Goal: Information Seeking & Learning: Learn about a topic

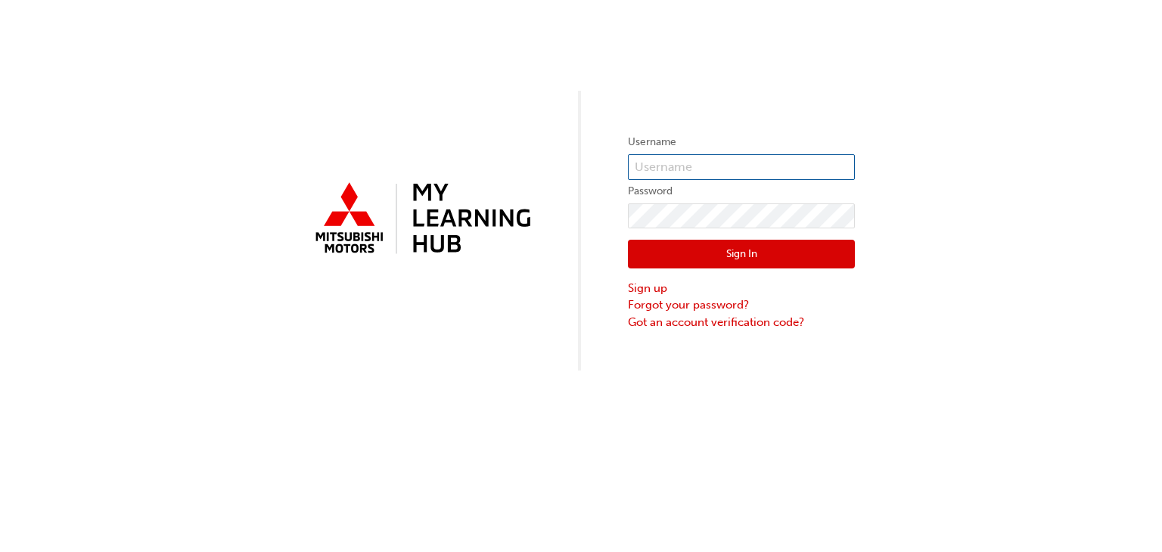
click at [658, 166] on input "text" at bounding box center [741, 167] width 227 height 26
type input "S646OJOERIN"
click button "Sign In" at bounding box center [741, 254] width 227 height 29
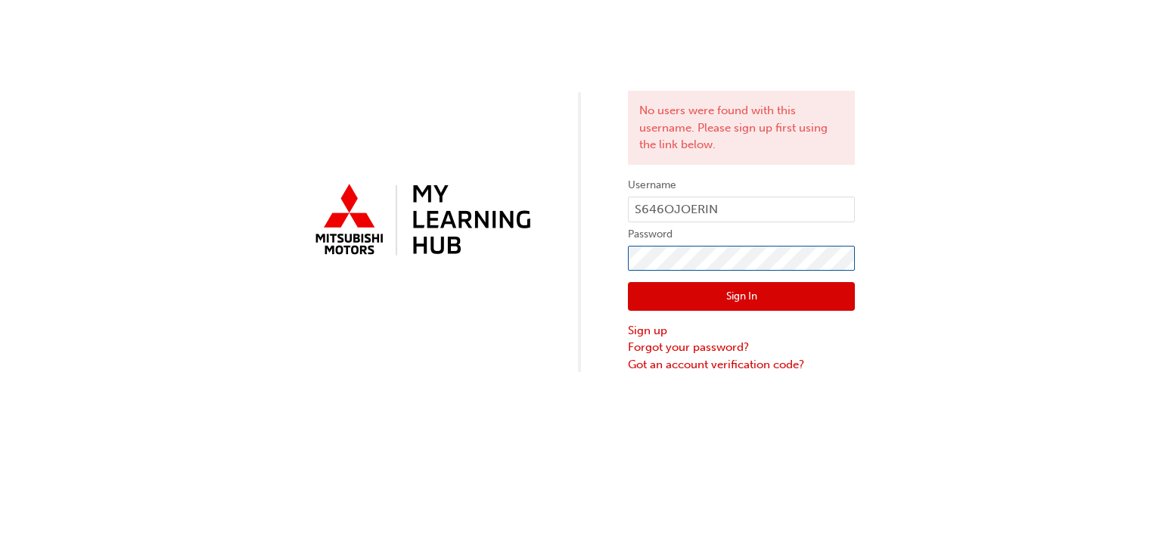
click button "Sign In" at bounding box center [741, 296] width 227 height 29
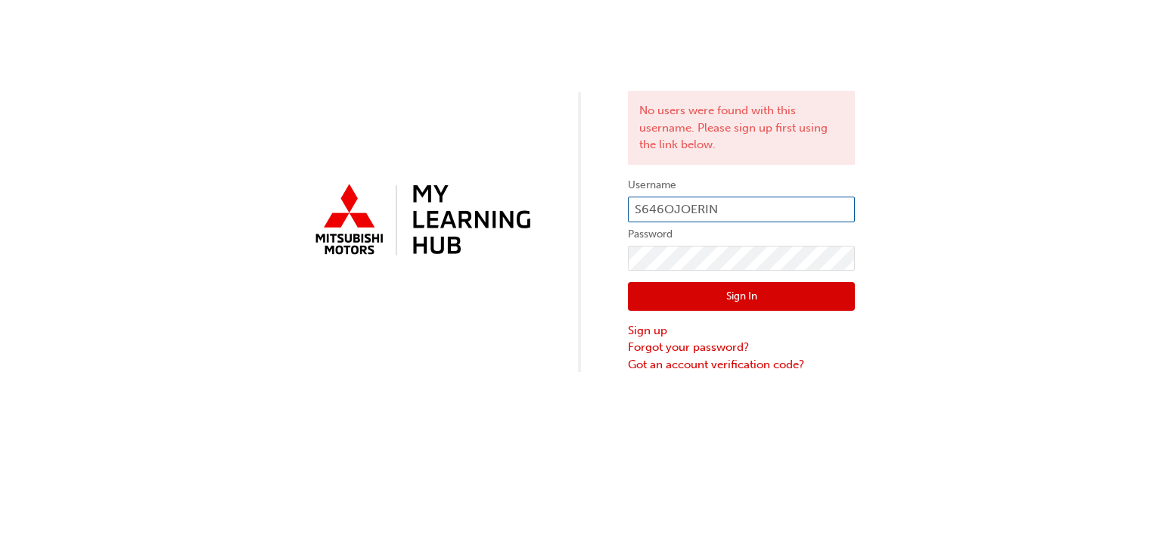
click at [759, 209] on input "S646OJOERIN" at bounding box center [741, 210] width 227 height 26
type input "S"
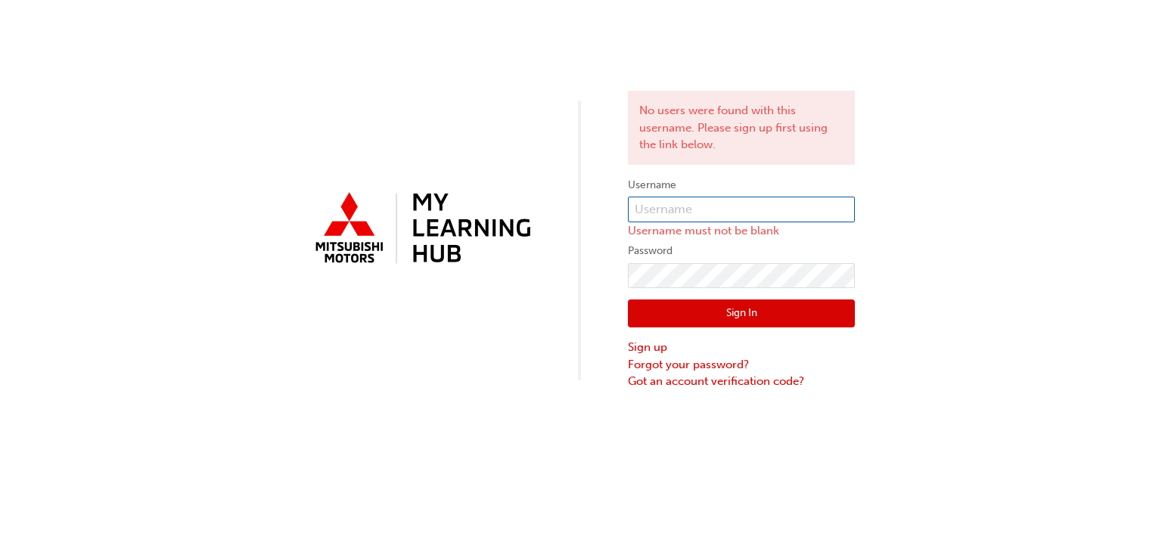
click at [782, 206] on input "text" at bounding box center [741, 210] width 227 height 26
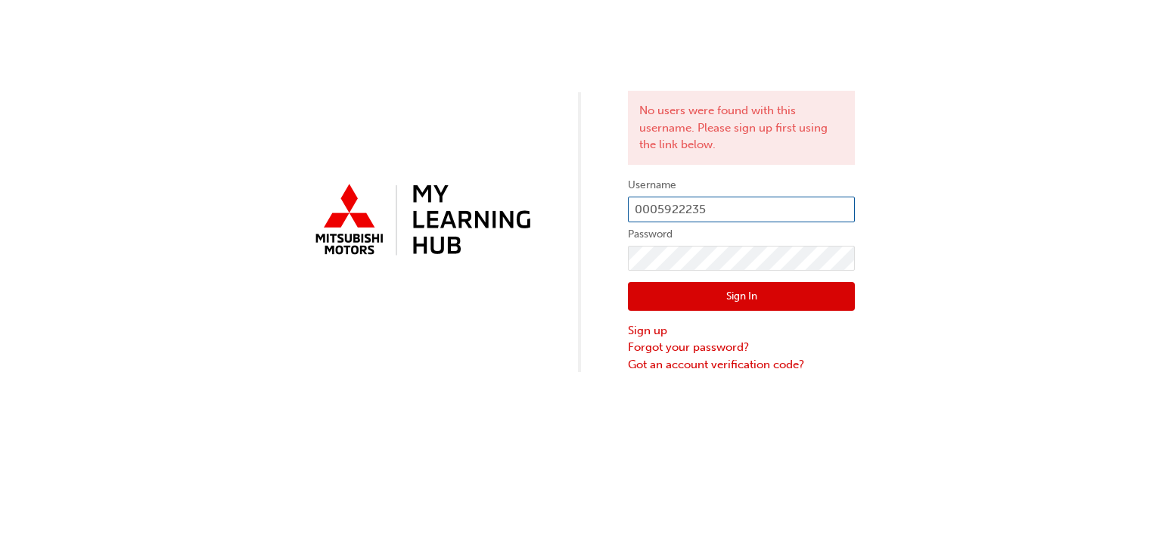
type input "0005922235"
click at [808, 289] on button "Sign In" at bounding box center [741, 296] width 227 height 29
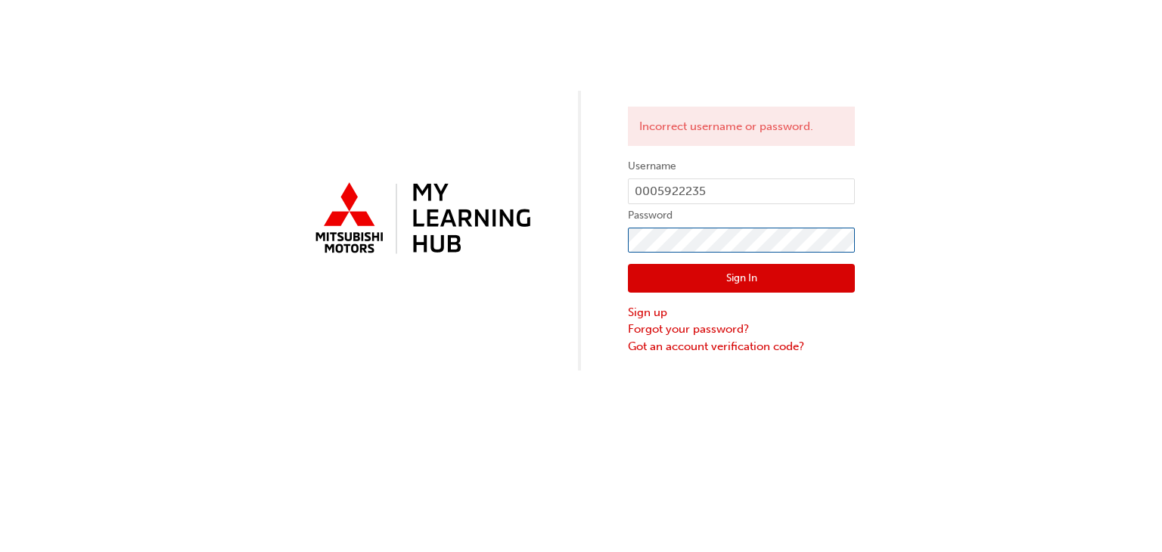
click button "Sign In" at bounding box center [741, 278] width 227 height 29
click at [751, 192] on input "0005922235" at bounding box center [741, 192] width 227 height 26
click at [736, 194] on input "0005922235" at bounding box center [741, 192] width 227 height 26
click at [739, 275] on button "Sign In" at bounding box center [741, 278] width 227 height 29
click button "Sign In" at bounding box center [741, 278] width 227 height 29
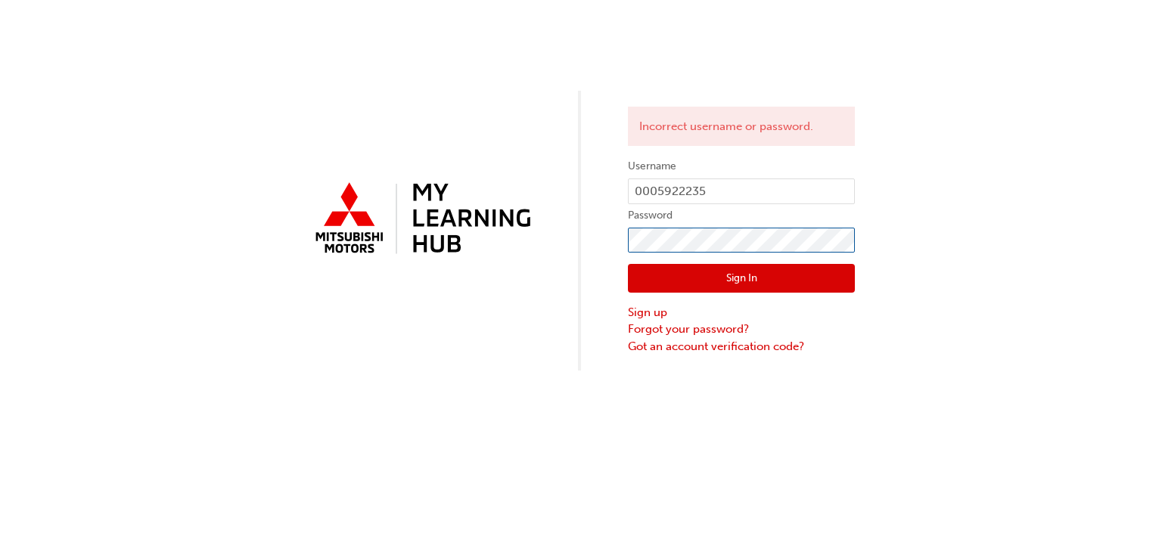
click button "Sign In" at bounding box center [741, 278] width 227 height 29
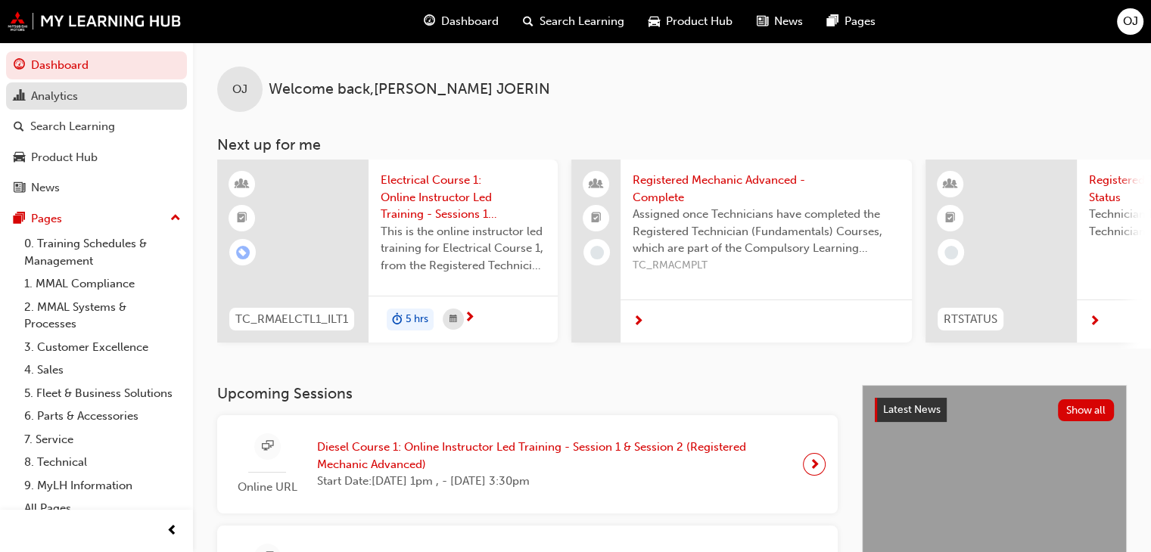
click at [107, 105] on link "Analytics" at bounding box center [96, 96] width 181 height 28
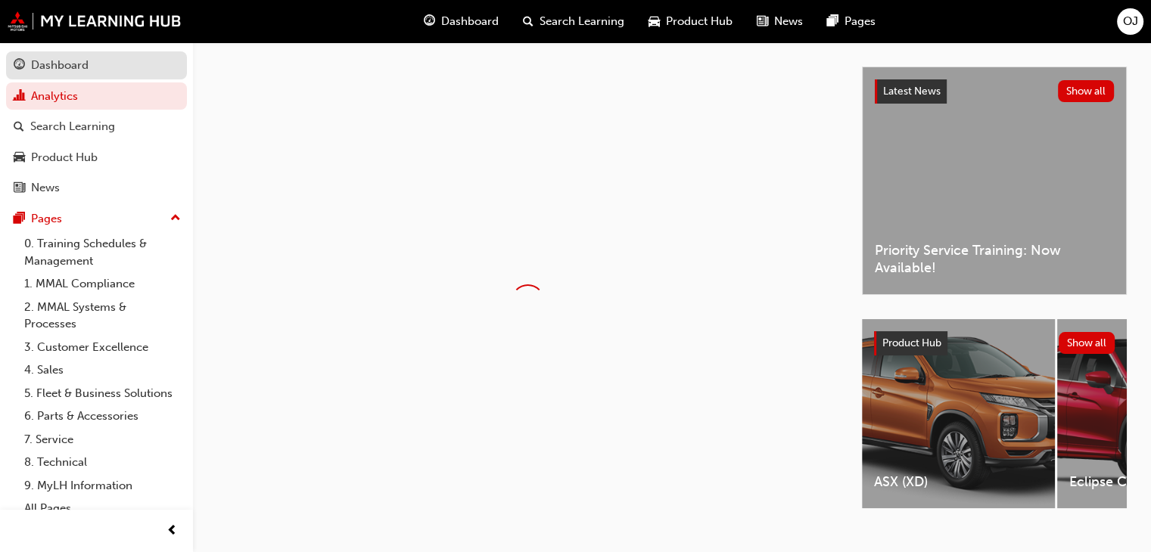
click at [88, 62] on div "Dashboard" at bounding box center [60, 65] width 58 height 17
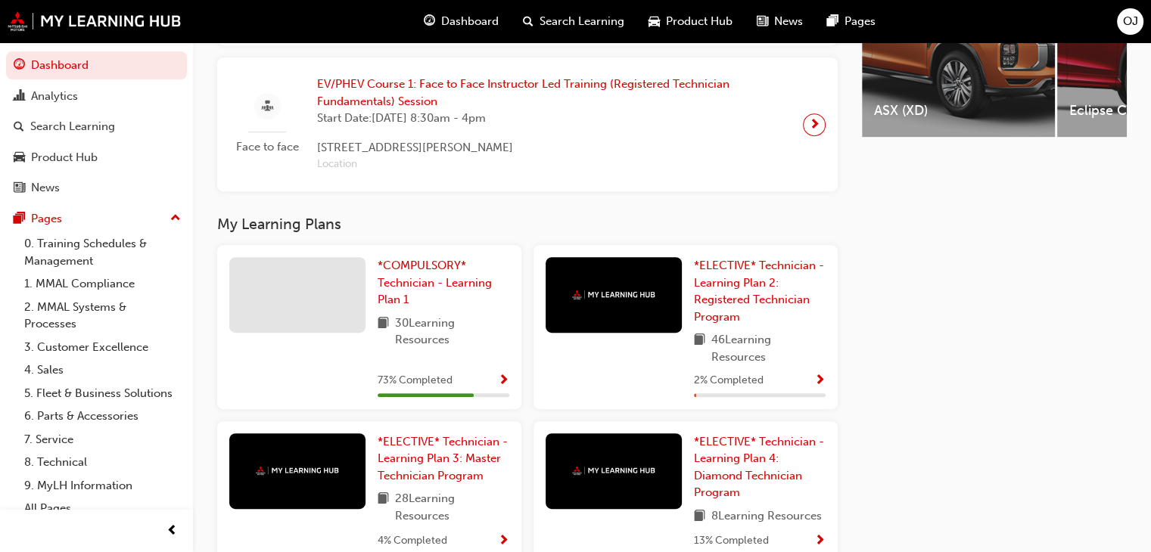
scroll to position [687, 0]
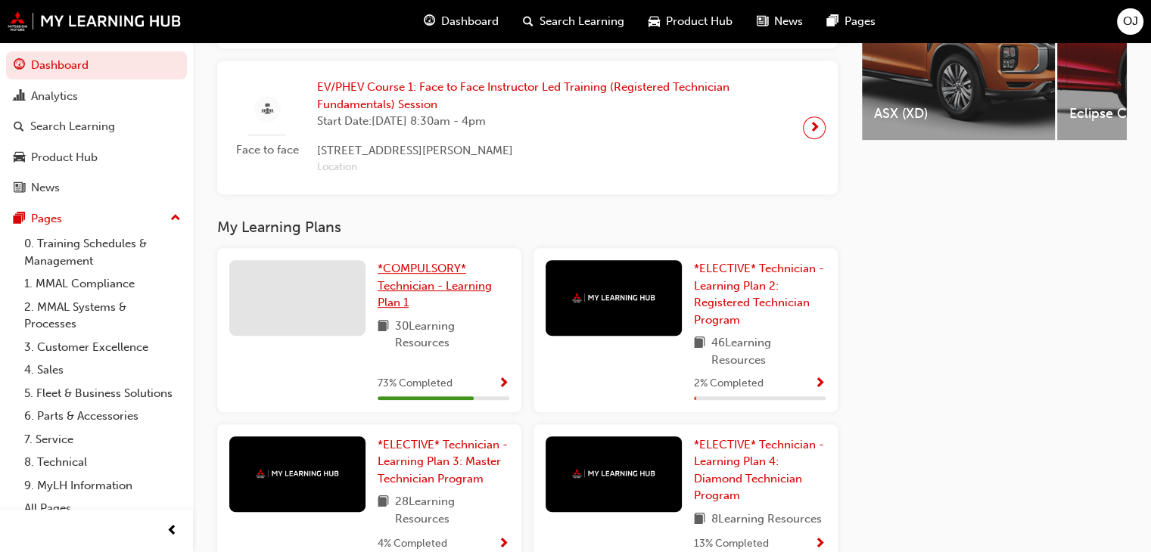
click at [443, 287] on span "*COMPULSORY* Technician - Learning Plan 1" at bounding box center [435, 286] width 114 height 48
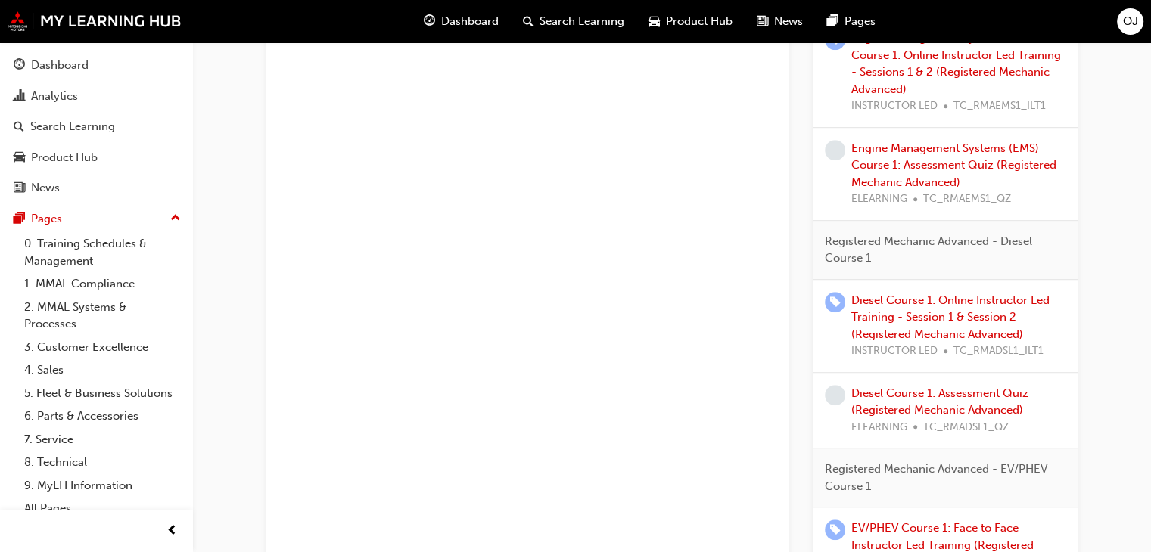
scroll to position [908, 0]
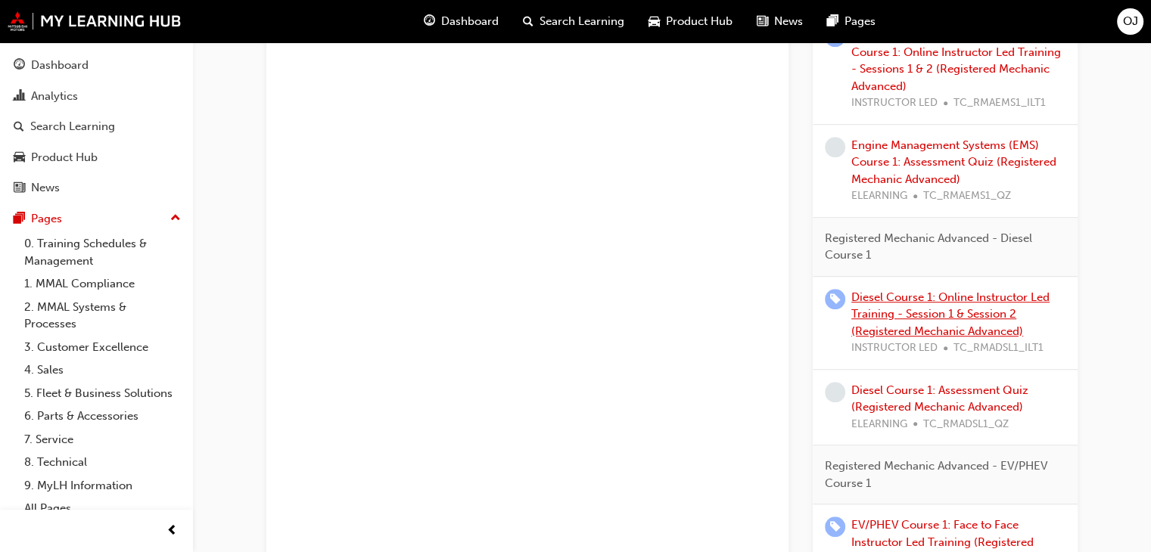
click at [960, 300] on link "Diesel Course 1: Online Instructor Led Training - Session 1 & Session 2 (Regist…" at bounding box center [950, 315] width 198 height 48
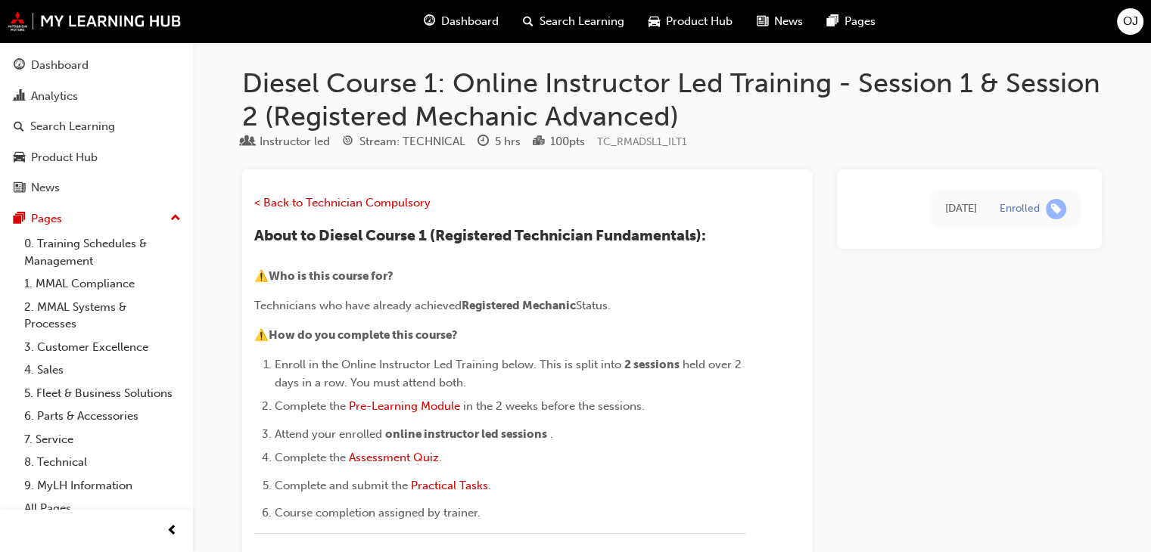
click at [480, 19] on span "Dashboard" at bounding box center [470, 21] width 58 height 17
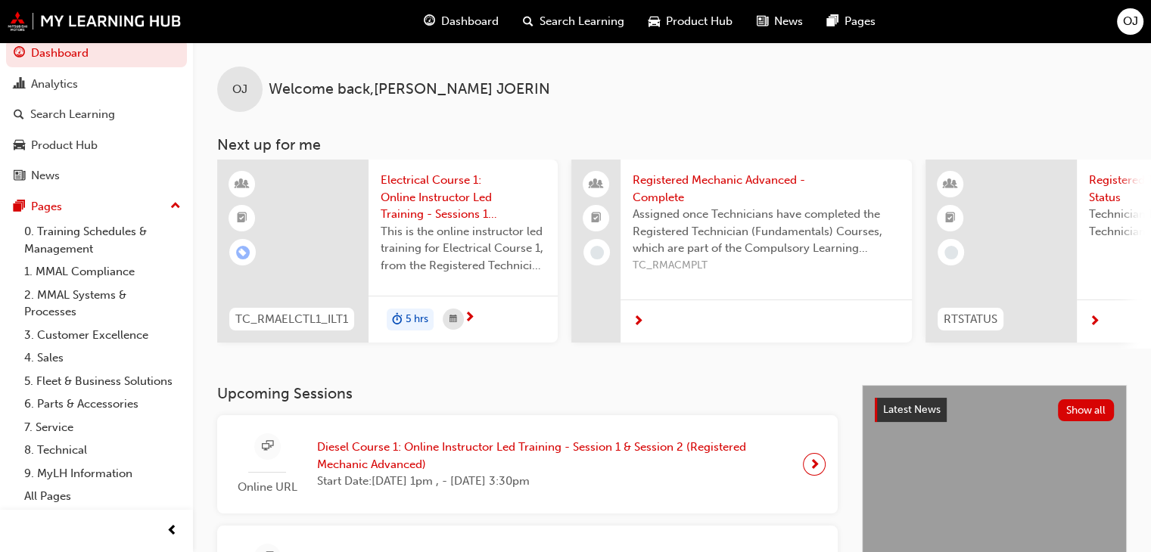
click at [595, 25] on span "Search Learning" at bounding box center [582, 21] width 85 height 17
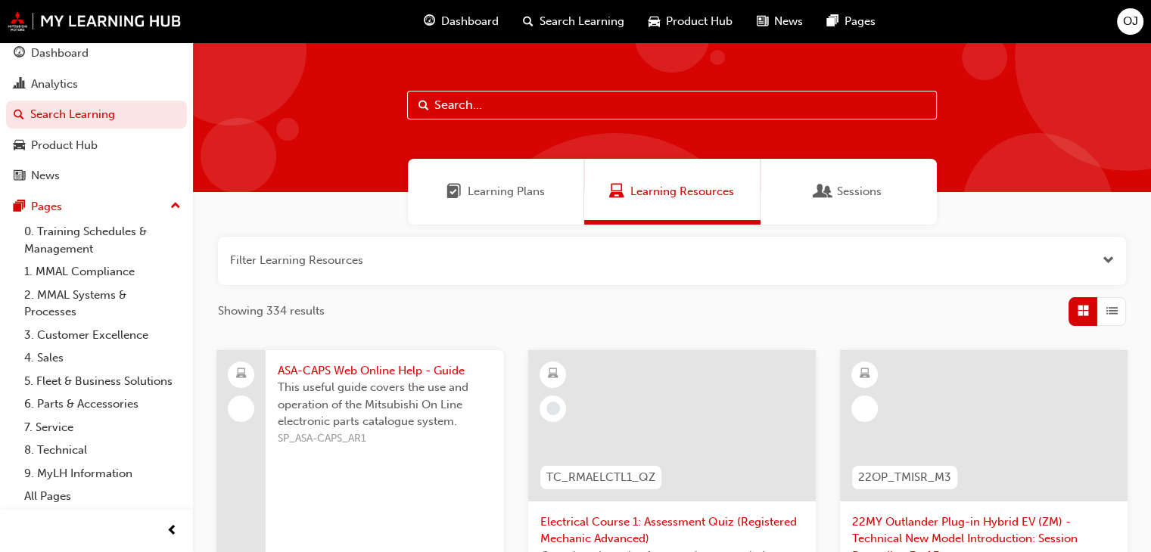
click at [479, 195] on span "Learning Plans" at bounding box center [506, 191] width 77 height 17
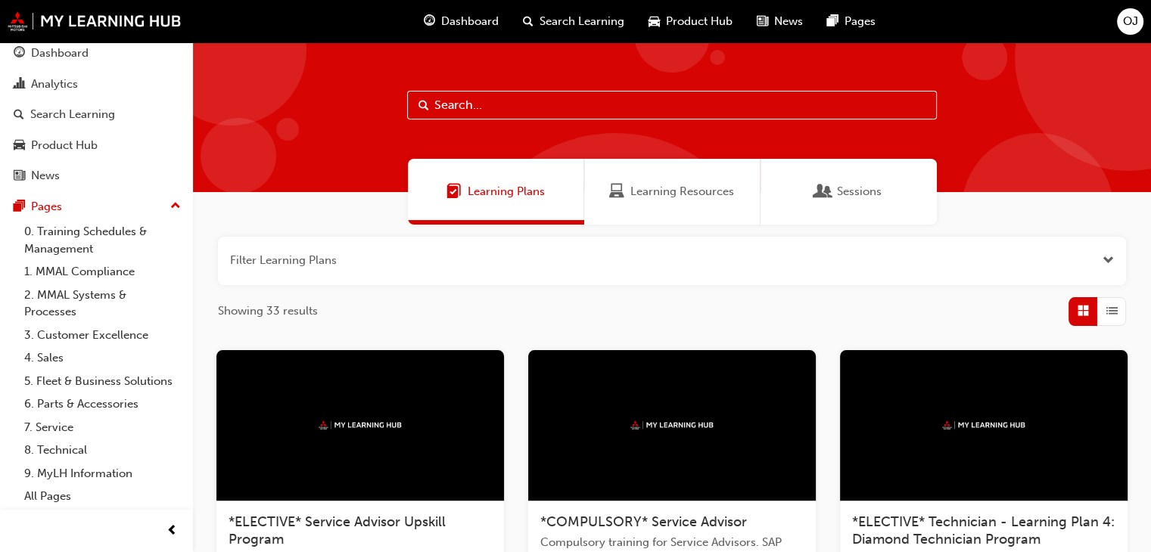
click at [678, 203] on div "Learning Resources" at bounding box center [672, 192] width 176 height 66
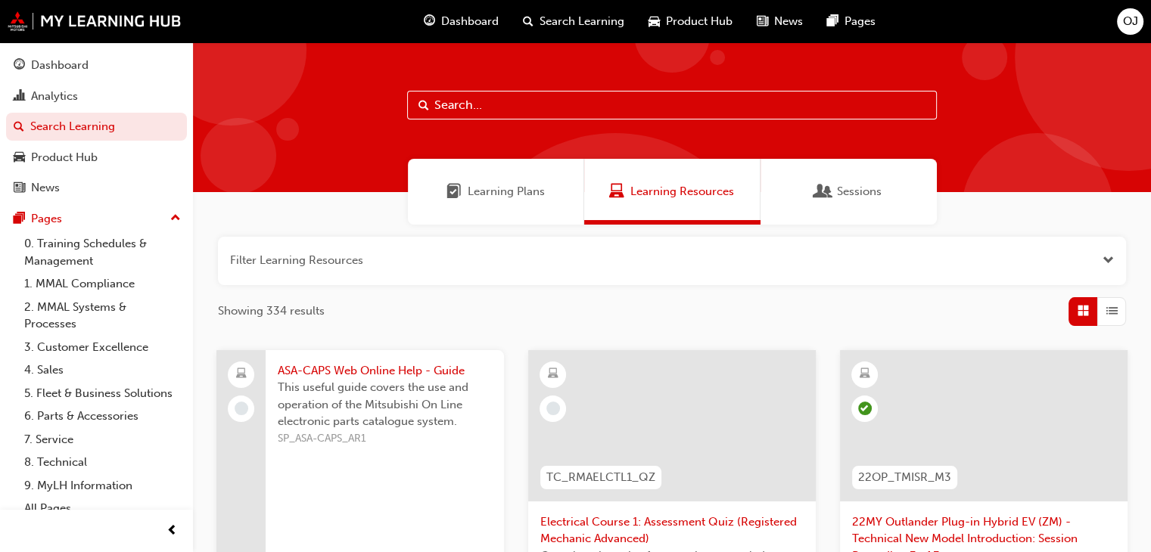
click at [569, 25] on span "Search Learning" at bounding box center [582, 21] width 85 height 17
click at [515, 104] on input "text" at bounding box center [672, 105] width 530 height 29
click at [523, 185] on span "Learning Plans" at bounding box center [506, 191] width 77 height 17
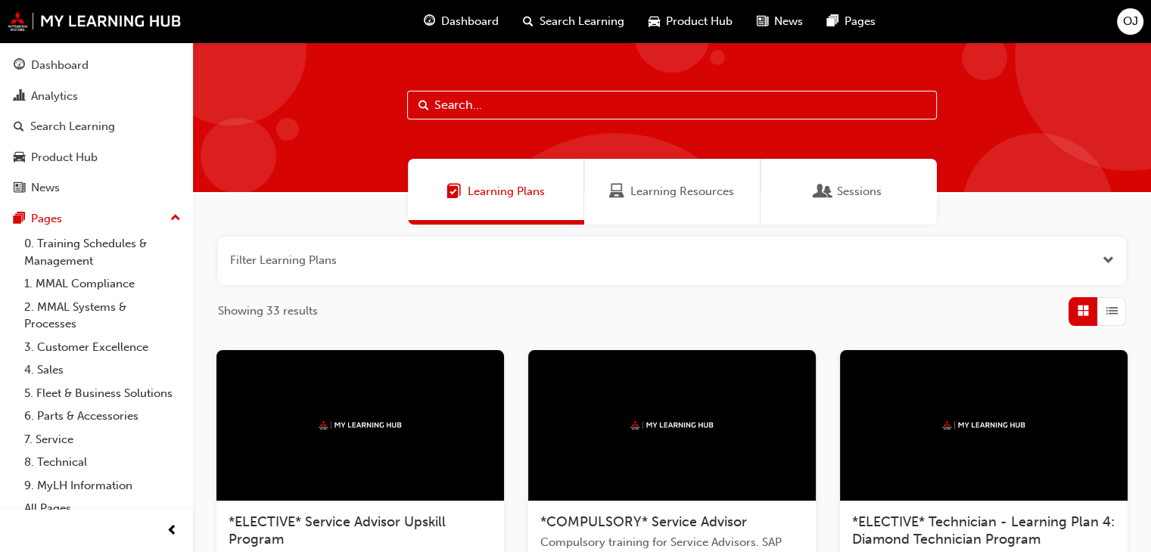
click at [826, 267] on button "button" at bounding box center [672, 261] width 908 height 48
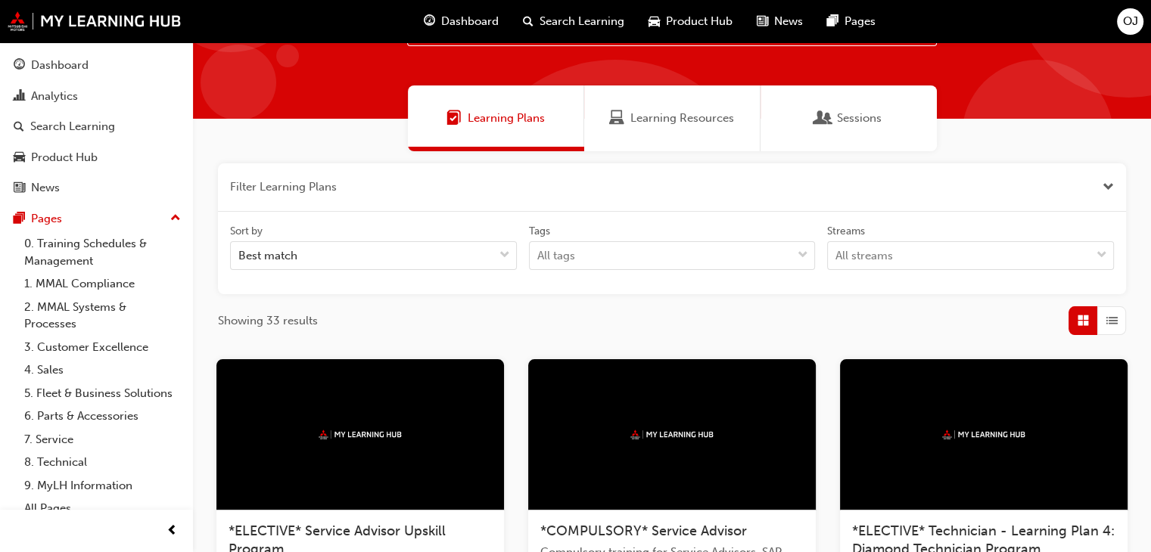
scroll to position [76, 0]
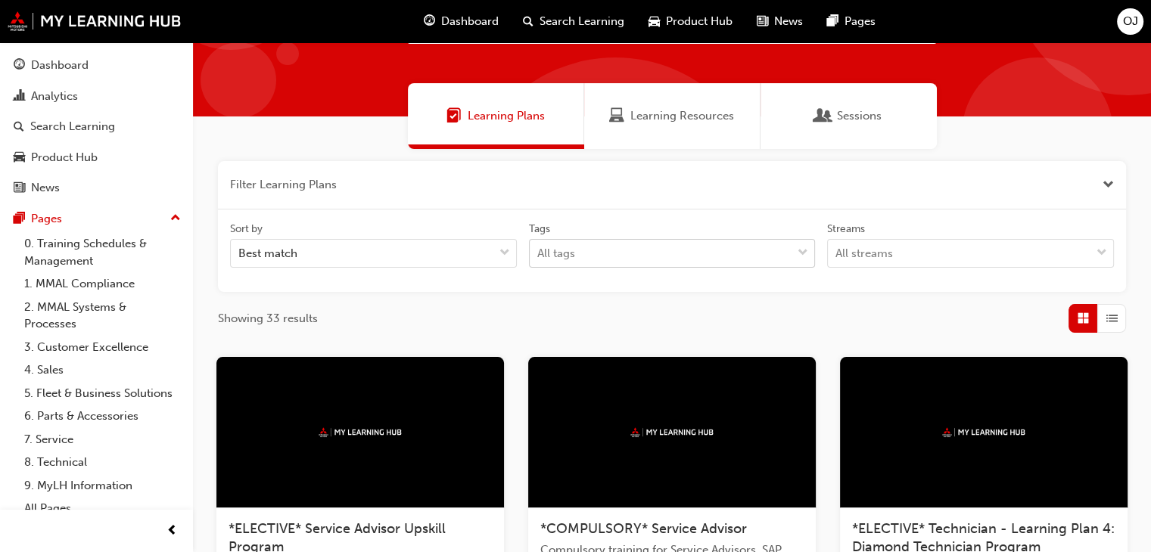
click at [638, 257] on div "All tags" at bounding box center [661, 254] width 263 height 26
click at [539, 257] on input "Tags All tags" at bounding box center [538, 253] width 2 height 13
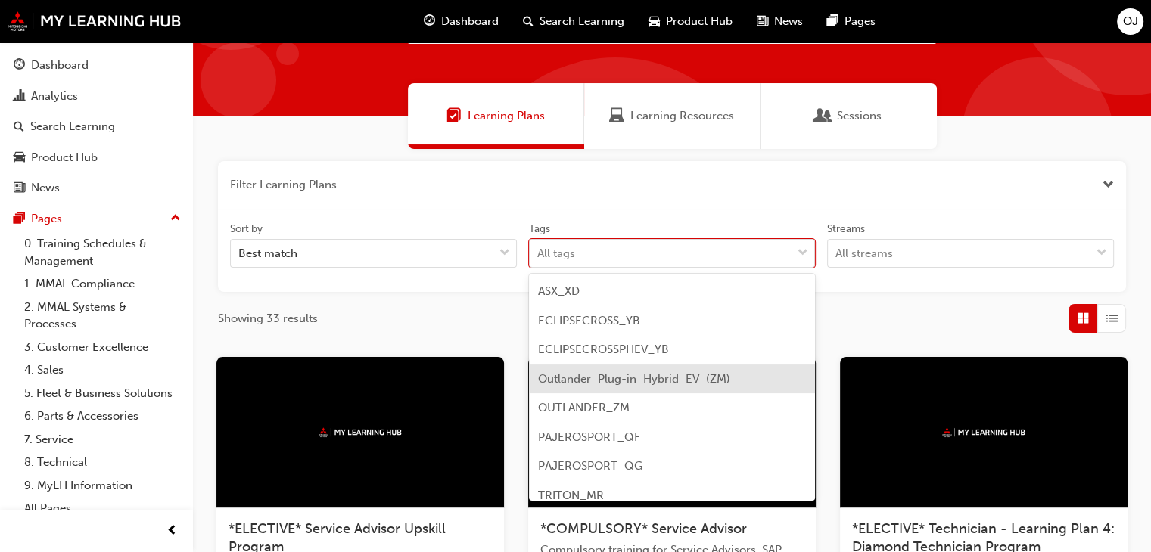
scroll to position [41, 0]
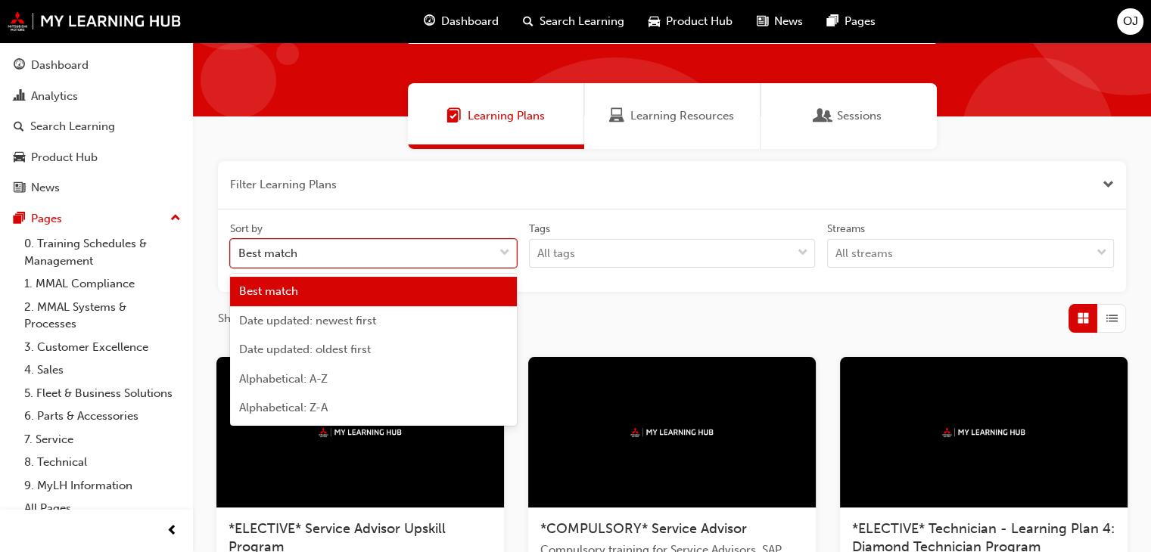
click at [421, 260] on div "Best match" at bounding box center [362, 254] width 263 height 26
click at [240, 260] on input "Sort by option Best match focused, 1 of 5. 5 results available. Use Up and Down…" at bounding box center [239, 253] width 2 height 13
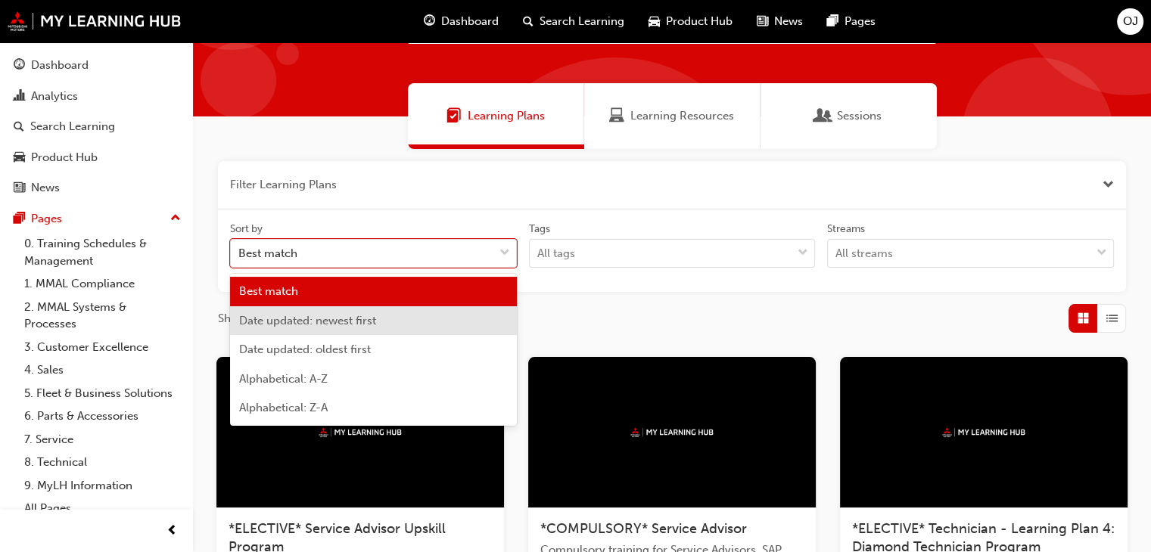
click at [441, 322] on div "Date updated: newest first" at bounding box center [373, 321] width 287 height 30
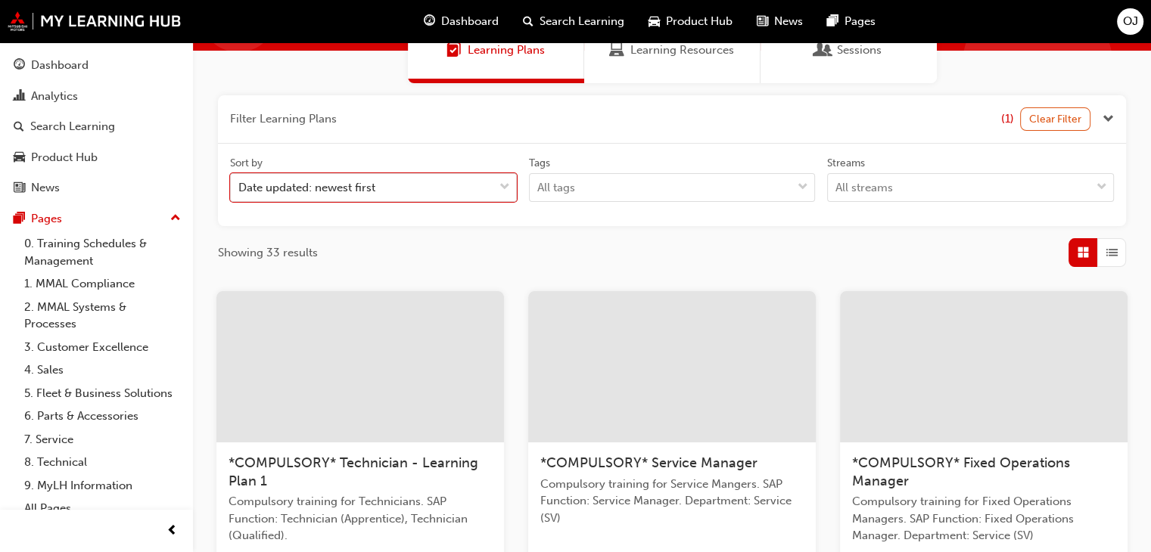
scroll to position [76, 0]
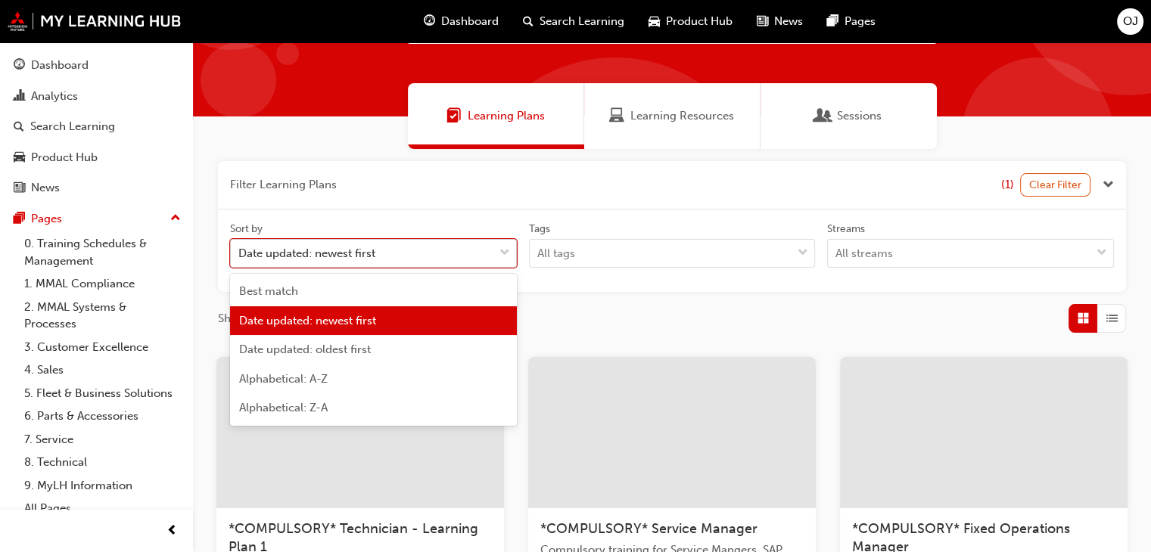
click at [475, 261] on div "Date updated: newest first" at bounding box center [362, 254] width 263 height 26
click at [240, 260] on input "Sort by option Date updated: newest first, selected. option Date updated: newes…" at bounding box center [239, 253] width 2 height 13
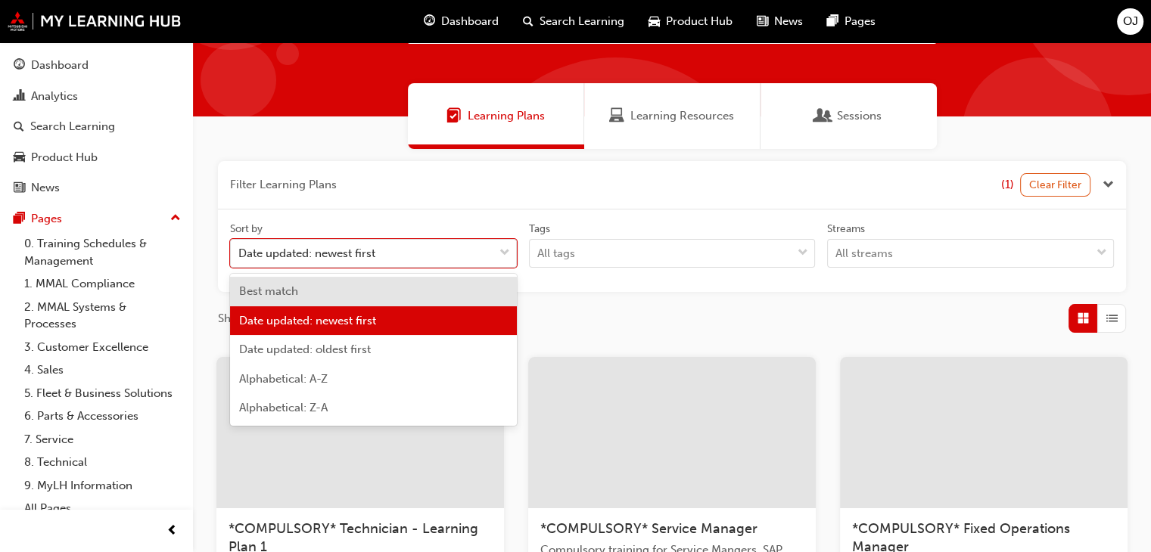
click at [403, 288] on div "Best match" at bounding box center [373, 292] width 287 height 30
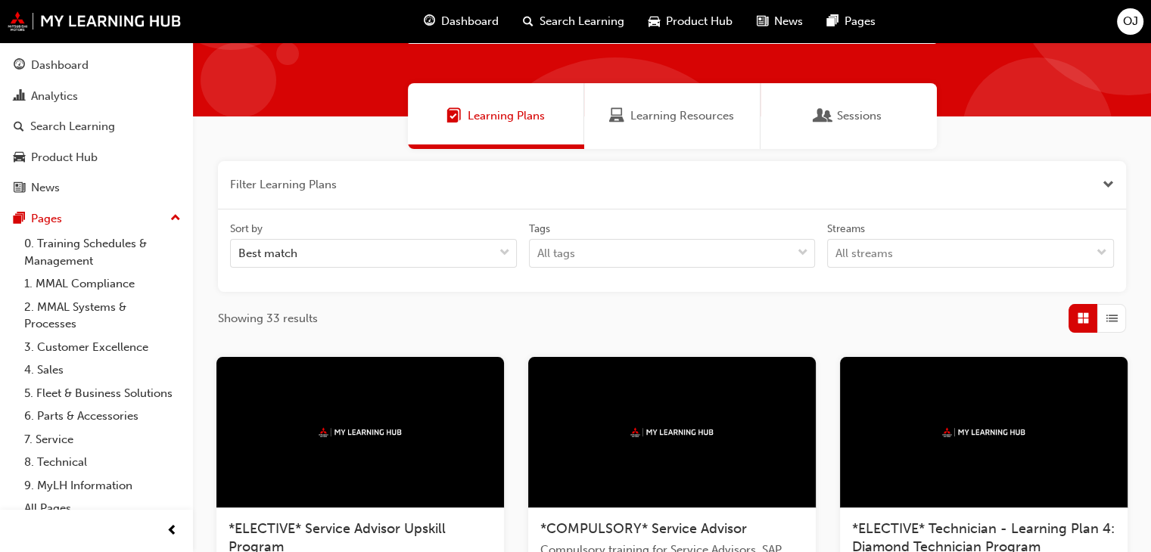
click at [1108, 319] on span "List" at bounding box center [1111, 318] width 11 height 17
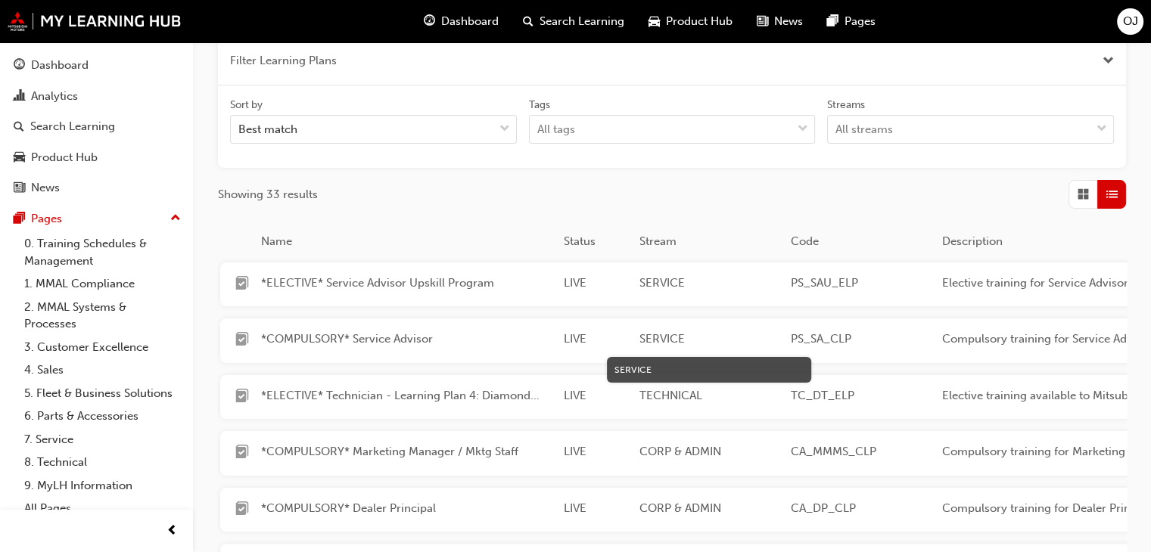
scroll to position [227, 0]
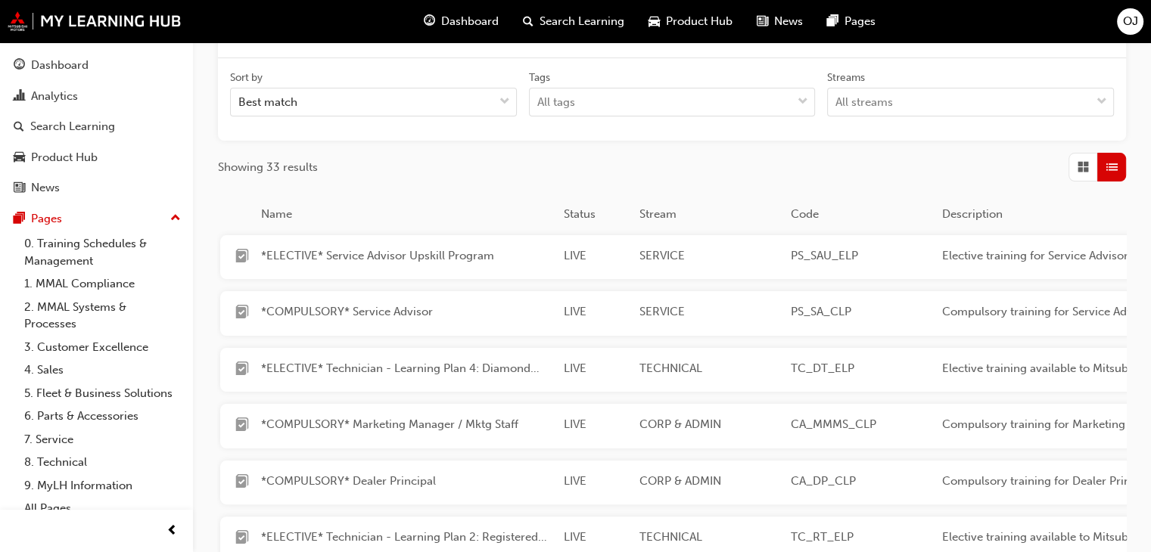
click at [1086, 176] on div "button" at bounding box center [1082, 167] width 29 height 29
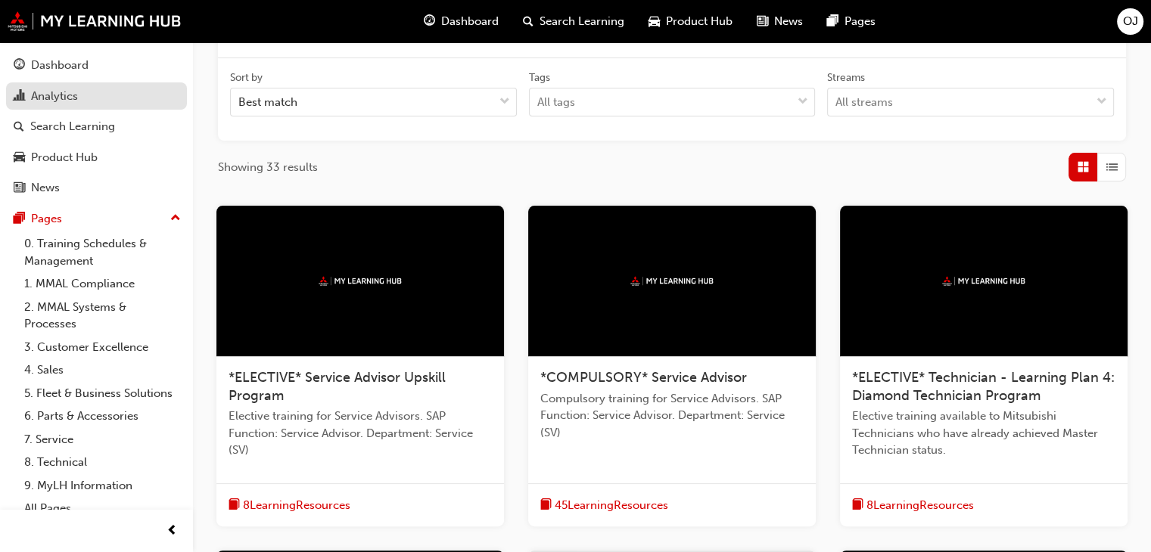
click at [97, 98] on div "Analytics" at bounding box center [97, 96] width 166 height 19
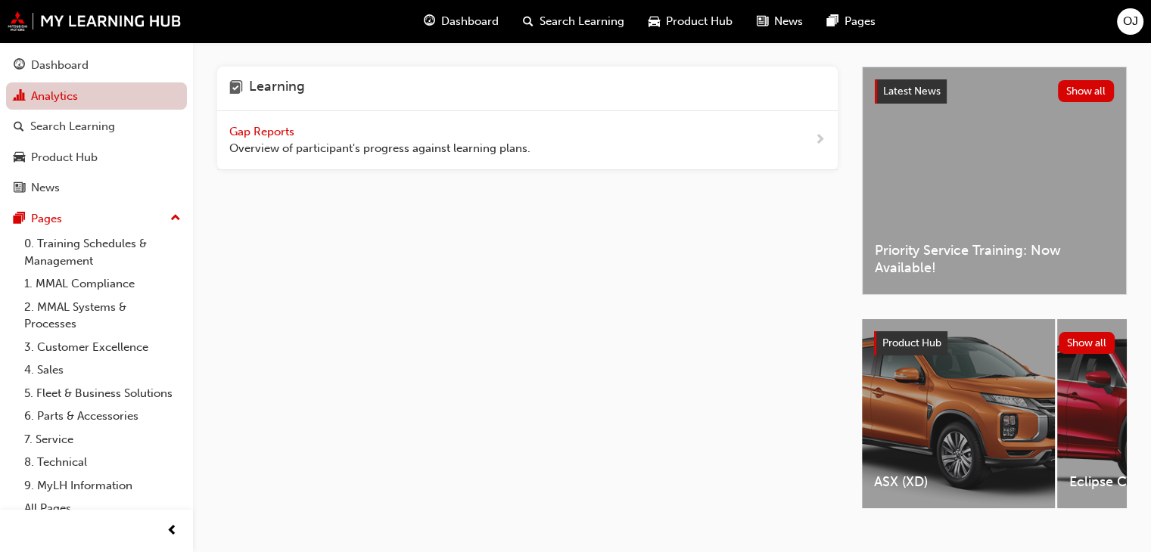
click at [85, 92] on link "Analytics" at bounding box center [96, 96] width 181 height 28
click at [272, 130] on span "Gap Reports" at bounding box center [263, 132] width 68 height 14
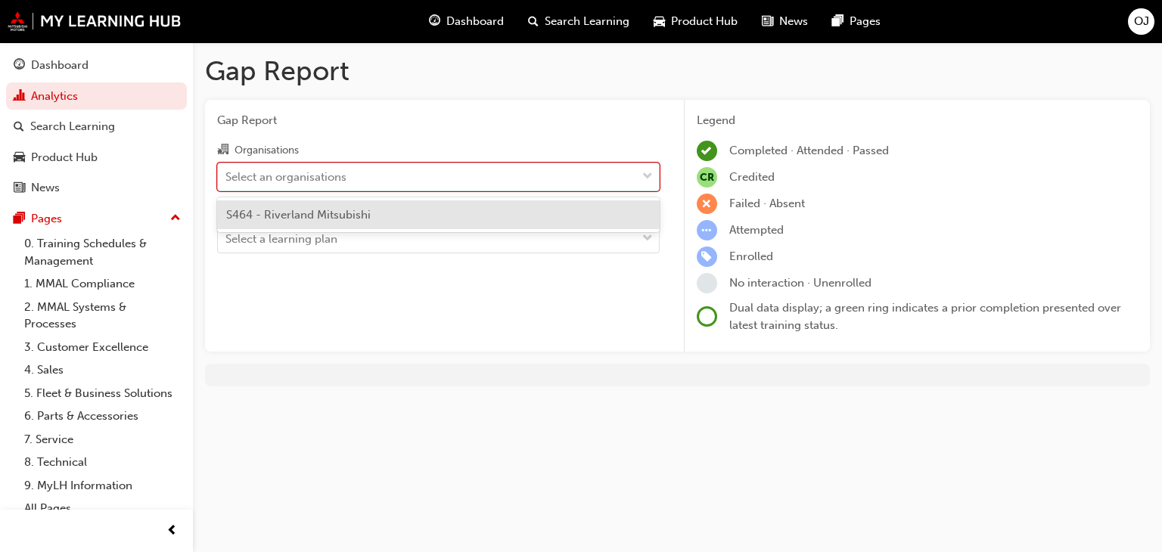
click at [405, 182] on div "Select an organisations" at bounding box center [427, 176] width 418 height 26
click at [227, 182] on input "Organisations option S464 - Riverland Mitsubishi focused, 1 of 1. 1 result avai…" at bounding box center [226, 175] width 2 height 13
click at [382, 216] on div "S464 - Riverland Mitsubishi" at bounding box center [438, 216] width 443 height 30
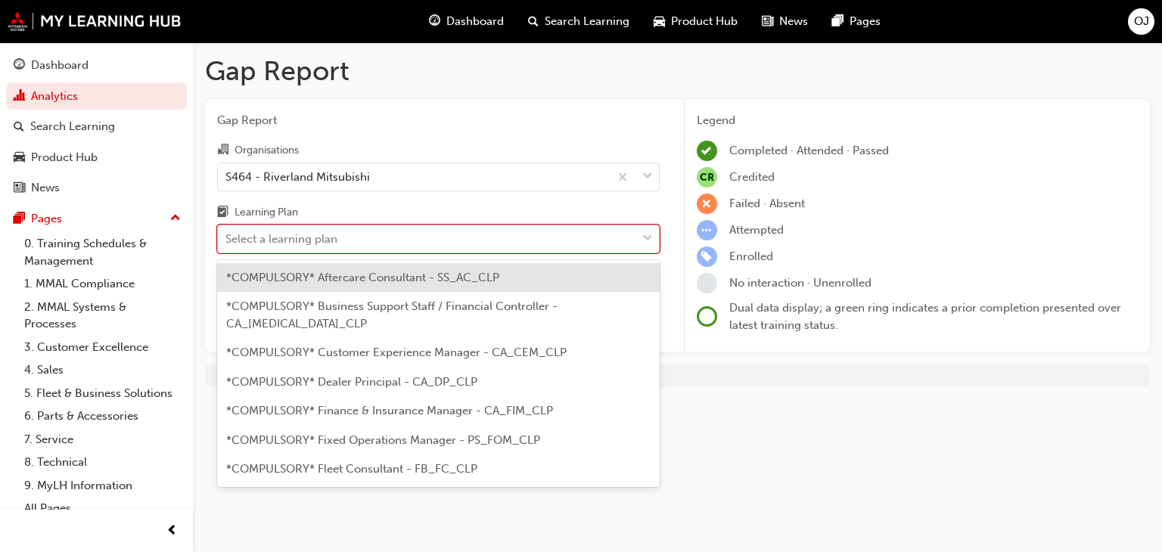
click at [400, 244] on div "Select a learning plan" at bounding box center [427, 239] width 418 height 26
click at [227, 244] on input "Learning Plan option *COMPULSORY* Aftercare Consultant - SS_AC_CLP focused, 1 o…" at bounding box center [226, 238] width 2 height 13
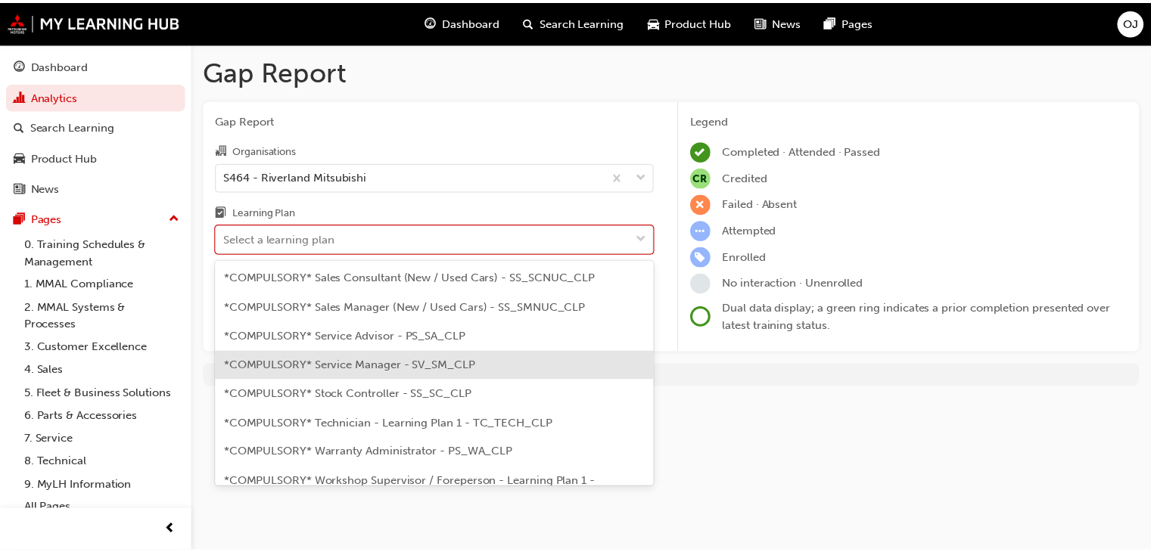
scroll to position [530, 0]
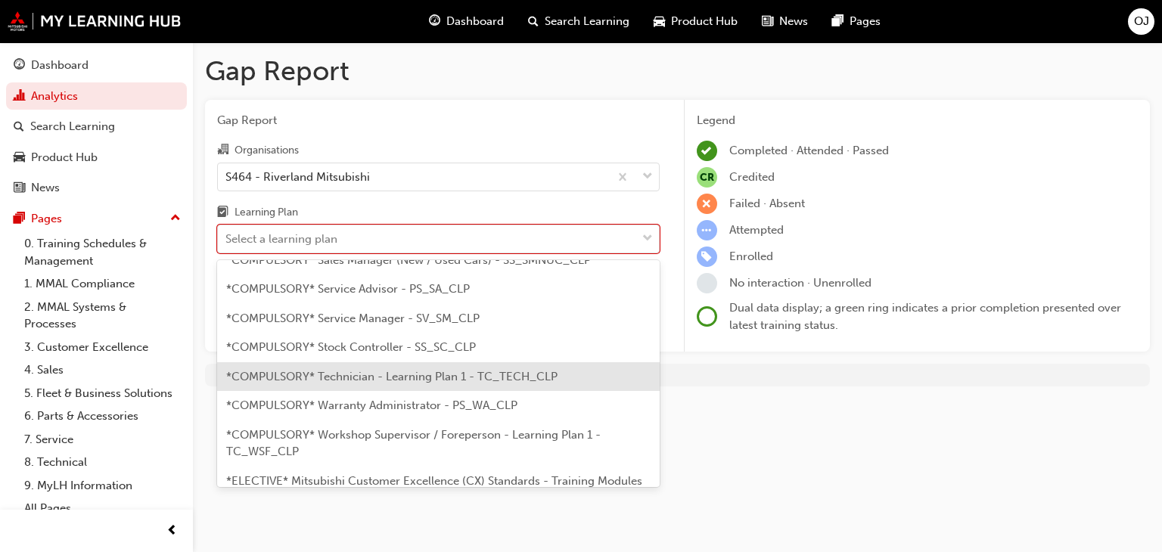
click at [481, 370] on span "*COMPULSORY* Technician - Learning Plan 1 - TC_TECH_CLP" at bounding box center [391, 377] width 331 height 14
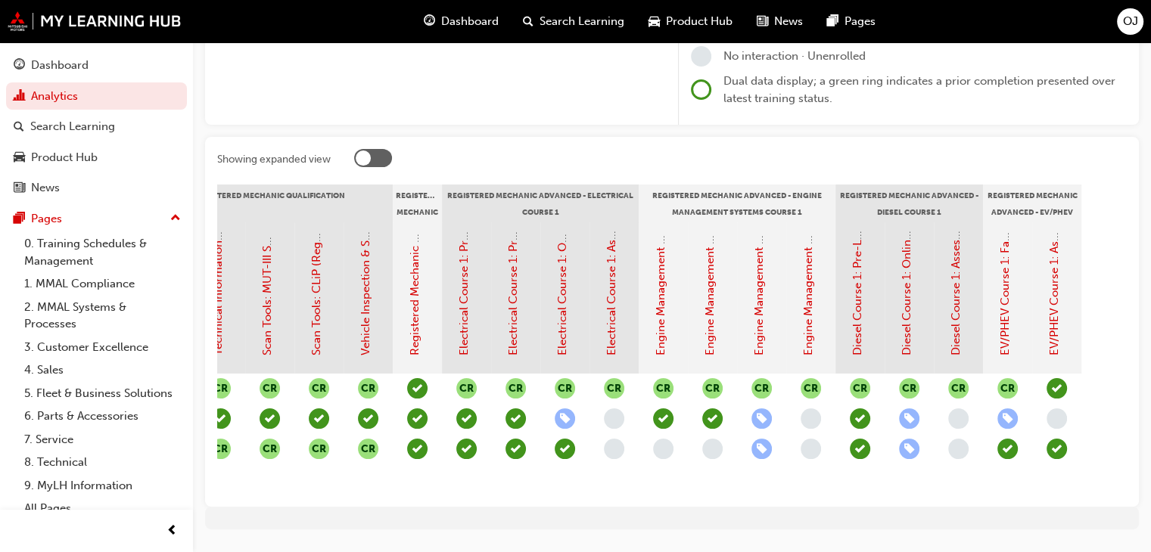
scroll to position [0, 812]
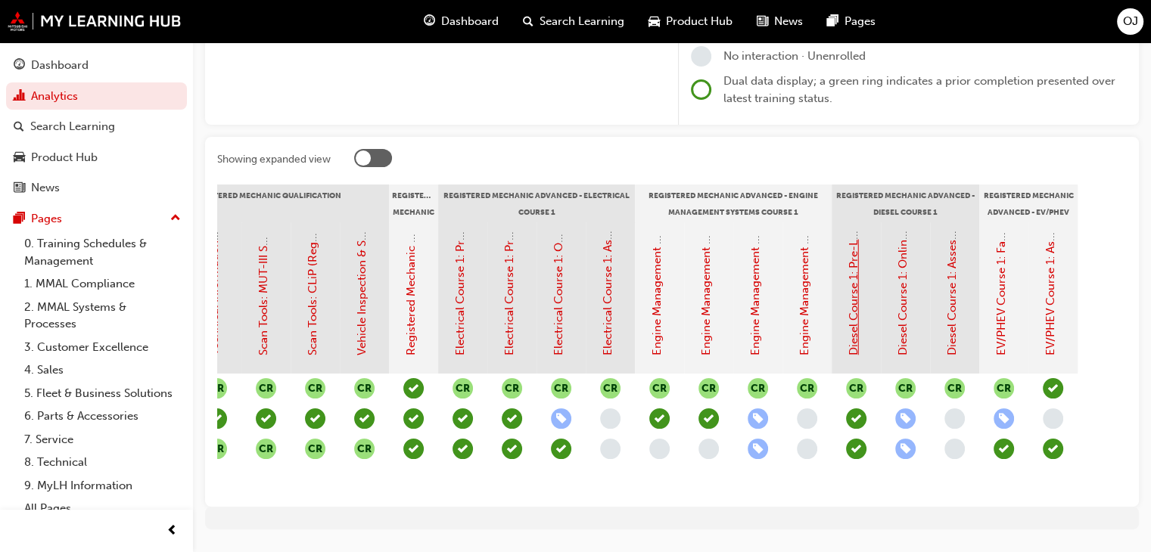
click at [855, 337] on link "Diesel Course 1: Pre-Learning Module (Registered Mechanic Advanced)" at bounding box center [854, 169] width 14 height 373
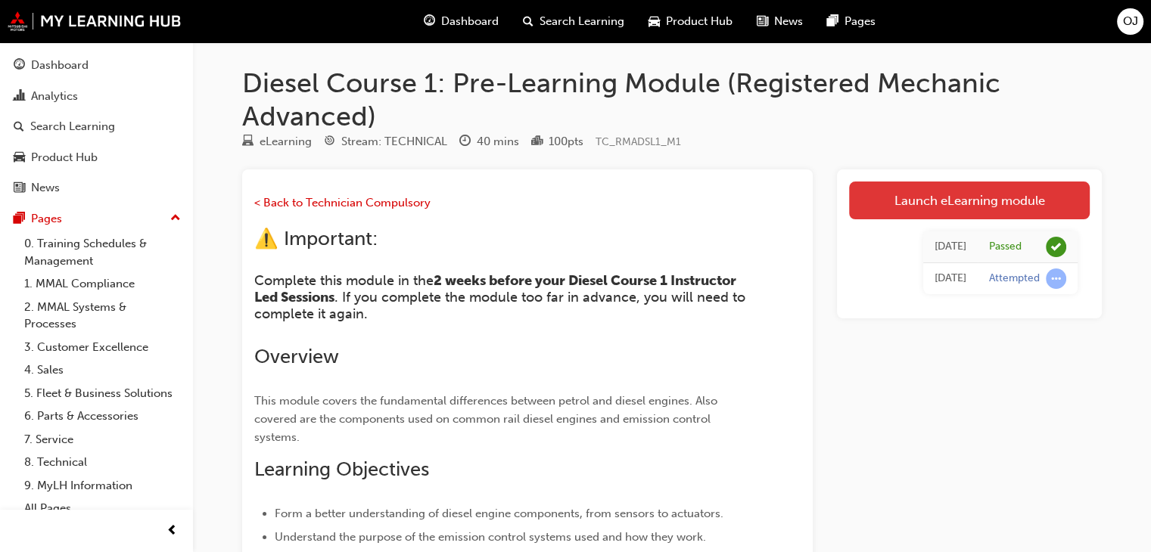
click at [913, 204] on link "Launch eLearning module" at bounding box center [969, 201] width 241 height 38
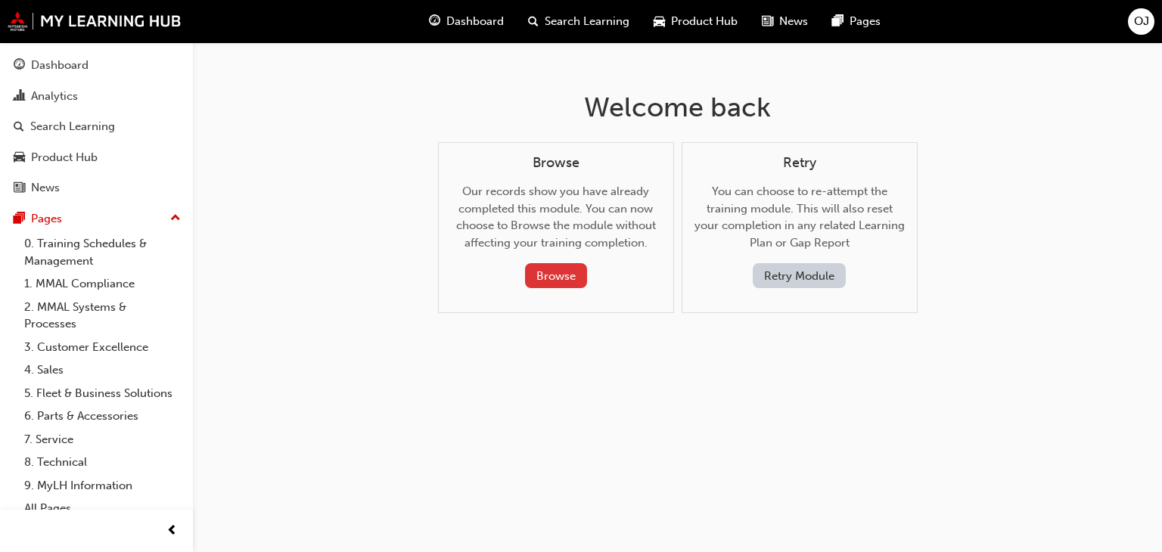
click at [570, 278] on button "Browse" at bounding box center [556, 275] width 62 height 25
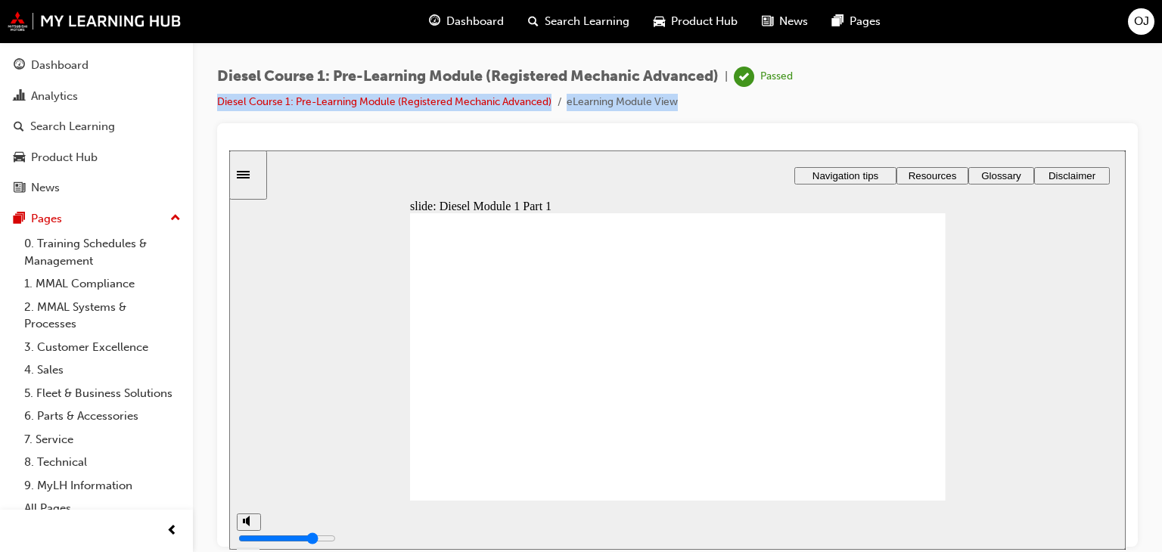
drag, startPoint x: 1161, startPoint y: 83, endPoint x: 1153, endPoint y: 144, distance: 61.1
click at [1153, 144] on div "Diesel Course 1: Pre-Learning Module (Registered Mechanic Advanced) | Passed Di…" at bounding box center [677, 278] width 969 height 472
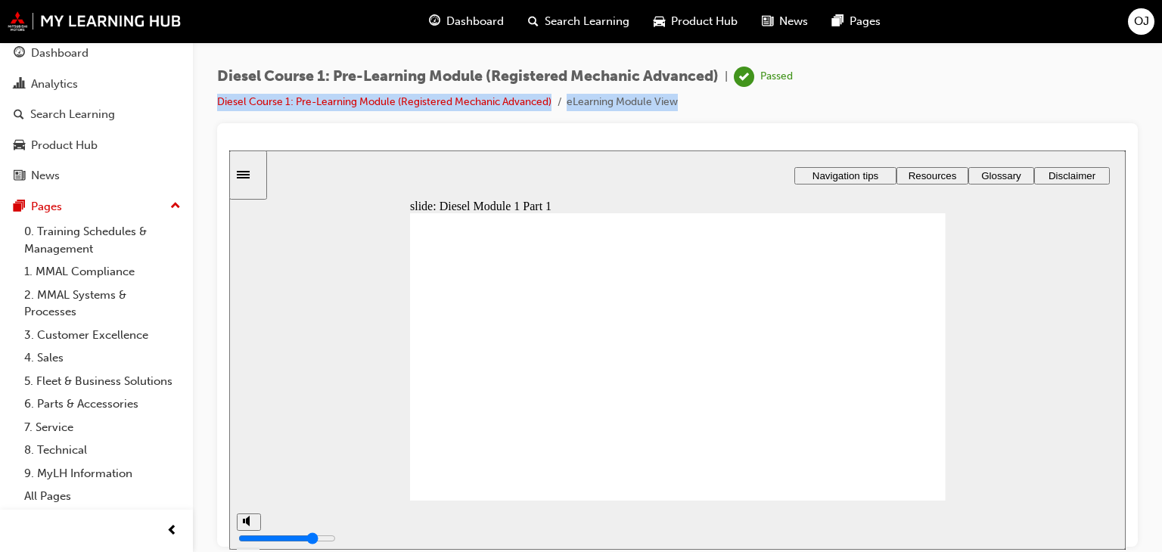
scroll to position [20, 0]
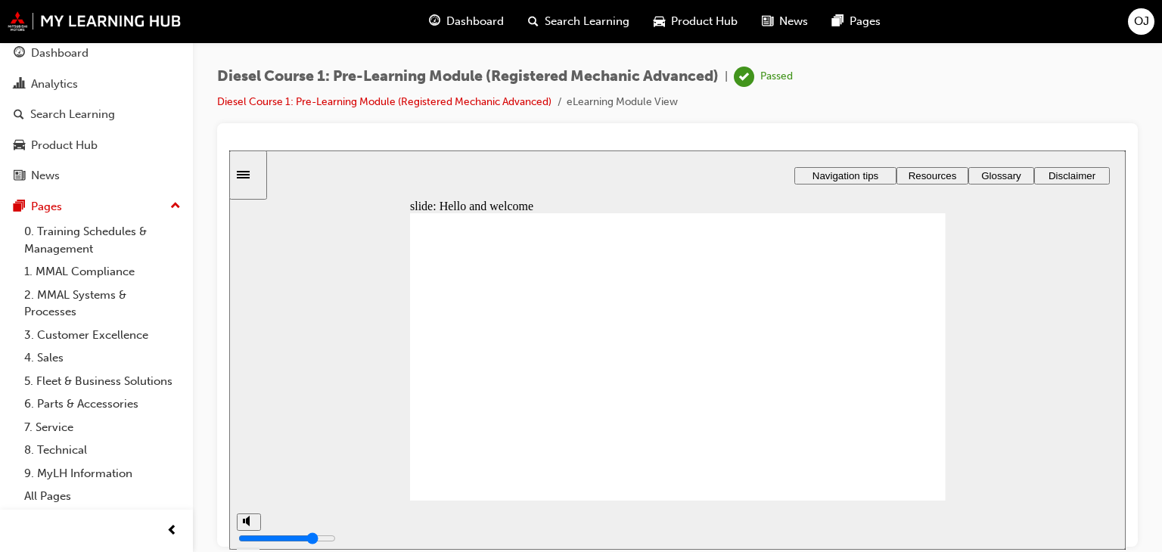
click at [1152, 370] on div "Diesel Course 1: Pre-Learning Module (Registered Mechanic Advanced) | Passed Di…" at bounding box center [677, 278] width 969 height 472
click at [246, 469] on polygon "volume" at bounding box center [248, 464] width 4 height 11
type input "8"
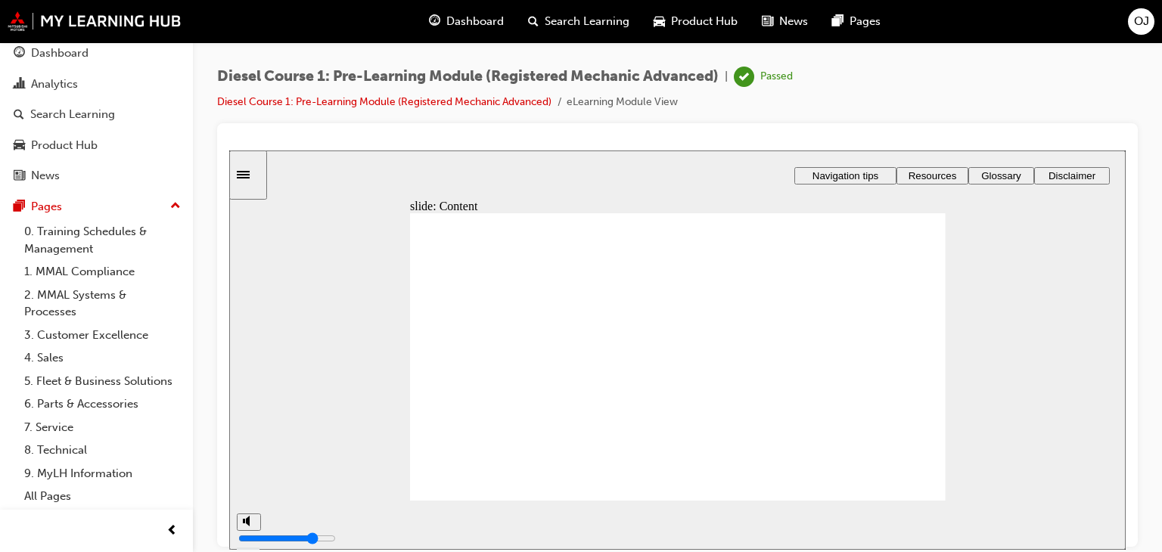
drag, startPoint x: 1161, startPoint y: 232, endPoint x: 1161, endPoint y: 332, distance: 99.9
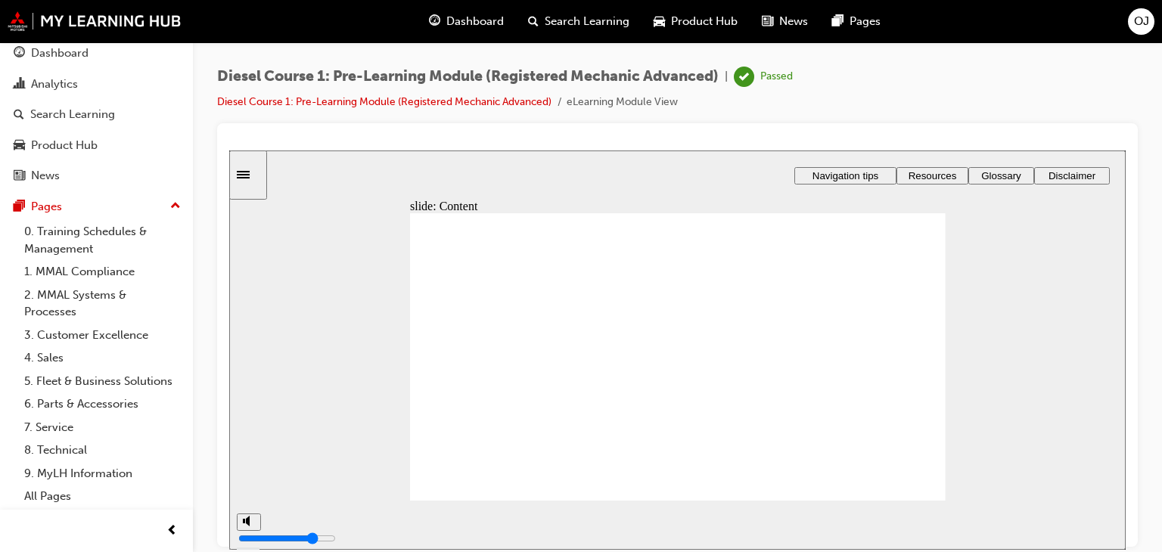
click at [1161, 332] on div "Diesel Course 1: Pre-Learning Module (Registered Mechanic Advanced) | Passed Di…" at bounding box center [677, 278] width 969 height 472
drag, startPoint x: 922, startPoint y: 384, endPoint x: 924, endPoint y: 335, distance: 48.5
drag, startPoint x: 1161, startPoint y: 412, endPoint x: 1141, endPoint y: 362, distance: 53.3
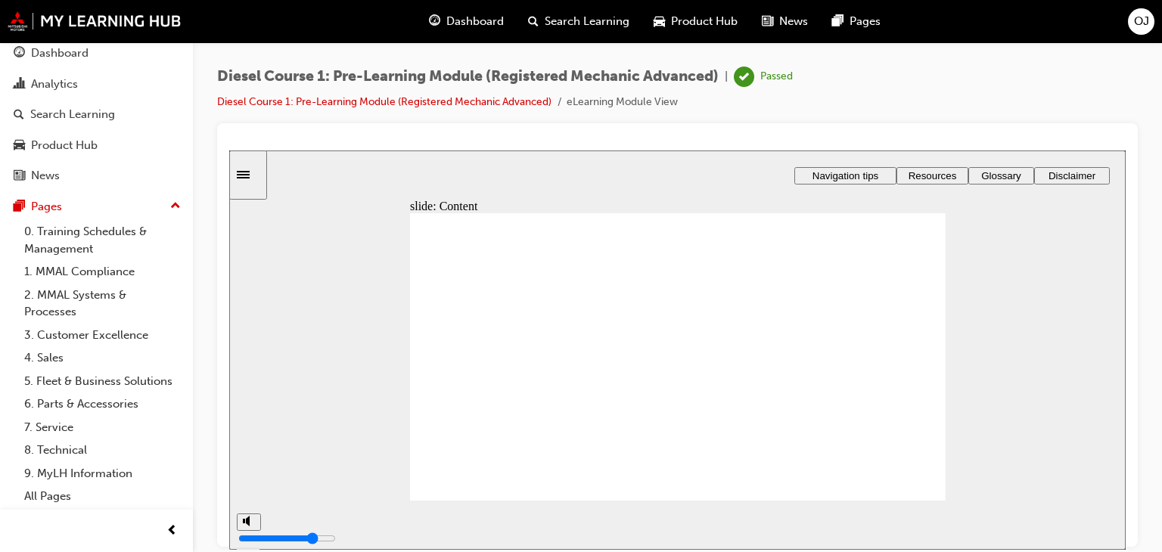
click at [1143, 363] on div "Diesel Course 1: Pre-Learning Module (Registered Mechanic Advanced) | Passed Di…" at bounding box center [677, 278] width 969 height 472
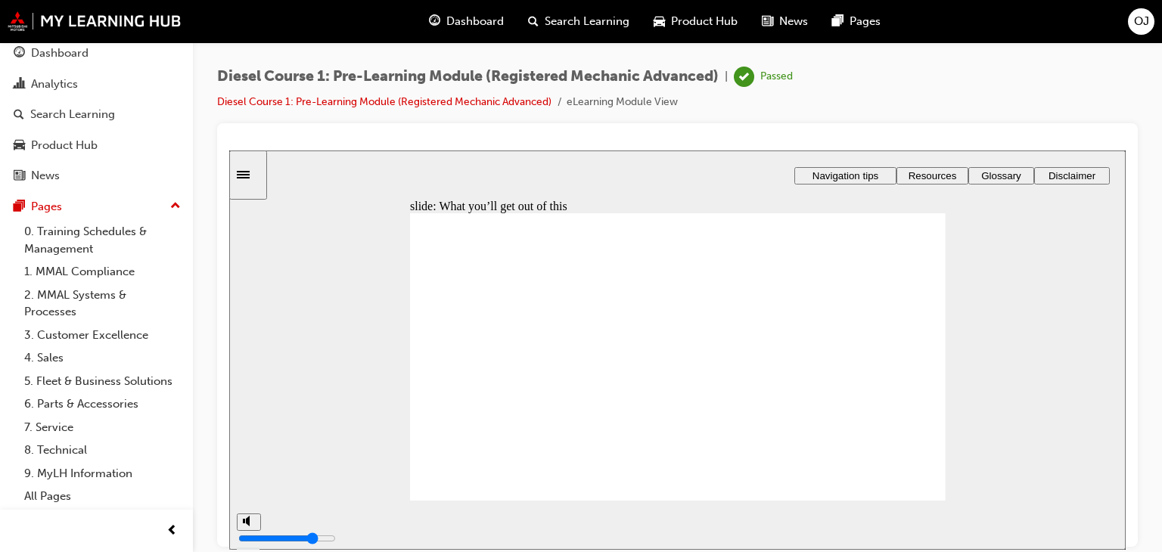
drag, startPoint x: 679, startPoint y: 384, endPoint x: 688, endPoint y: 390, distance: 10.3
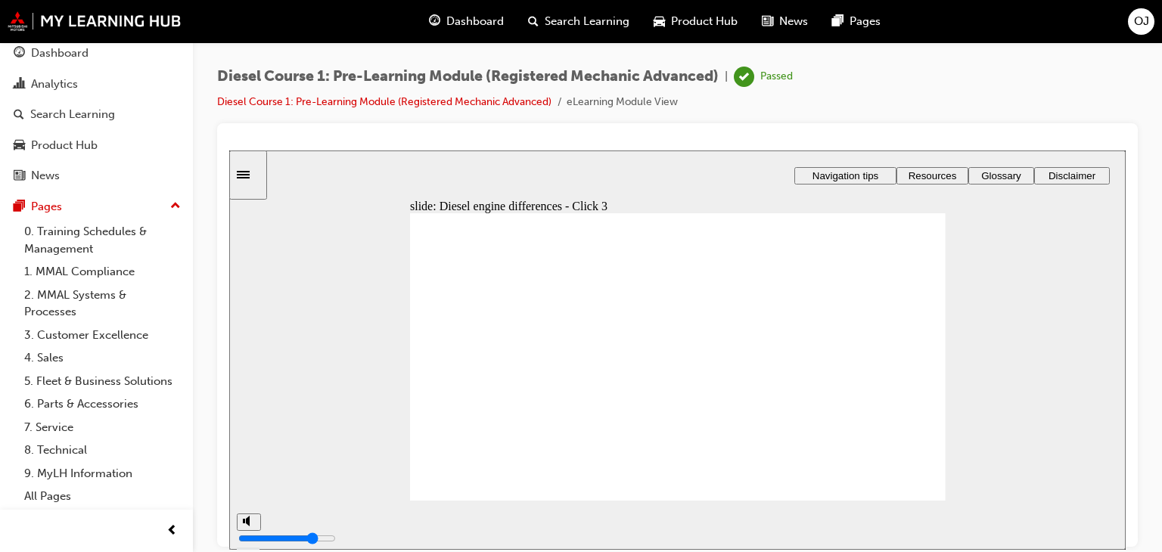
type input "8"
type input "9"
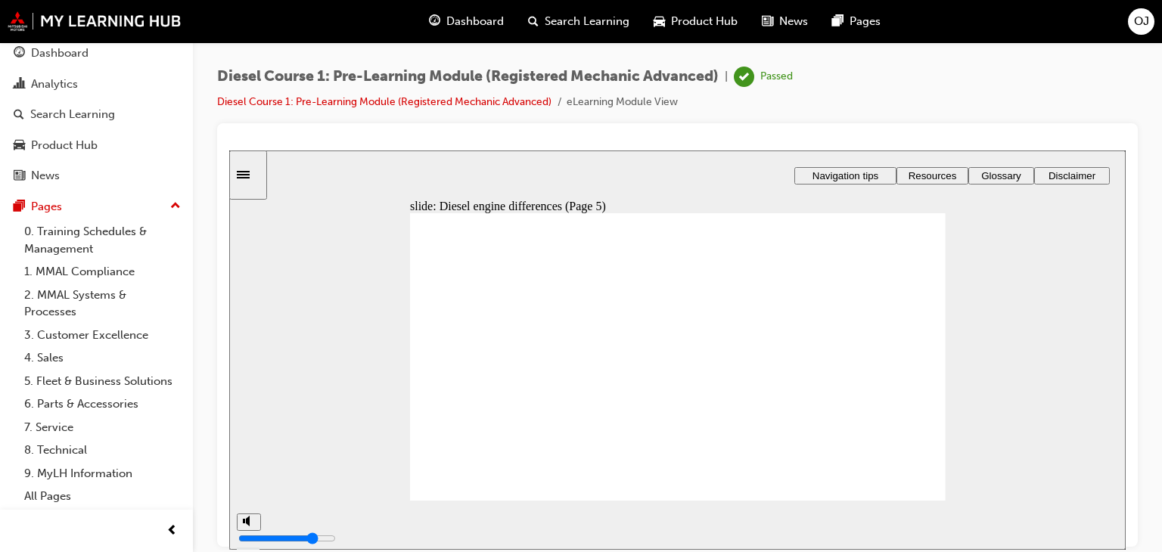
type input "26"
drag, startPoint x: 885, startPoint y: 351, endPoint x: 770, endPoint y: 308, distance: 122.1
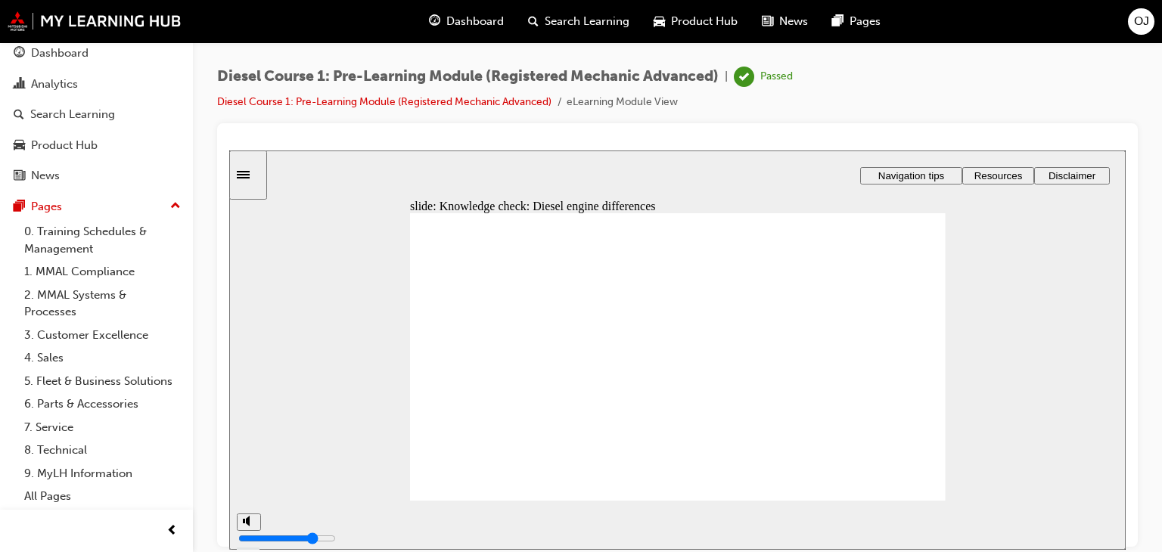
drag, startPoint x: 865, startPoint y: 305, endPoint x: 745, endPoint y: 353, distance: 129.4
drag, startPoint x: 866, startPoint y: 399, endPoint x: 763, endPoint y: 403, distance: 102.2
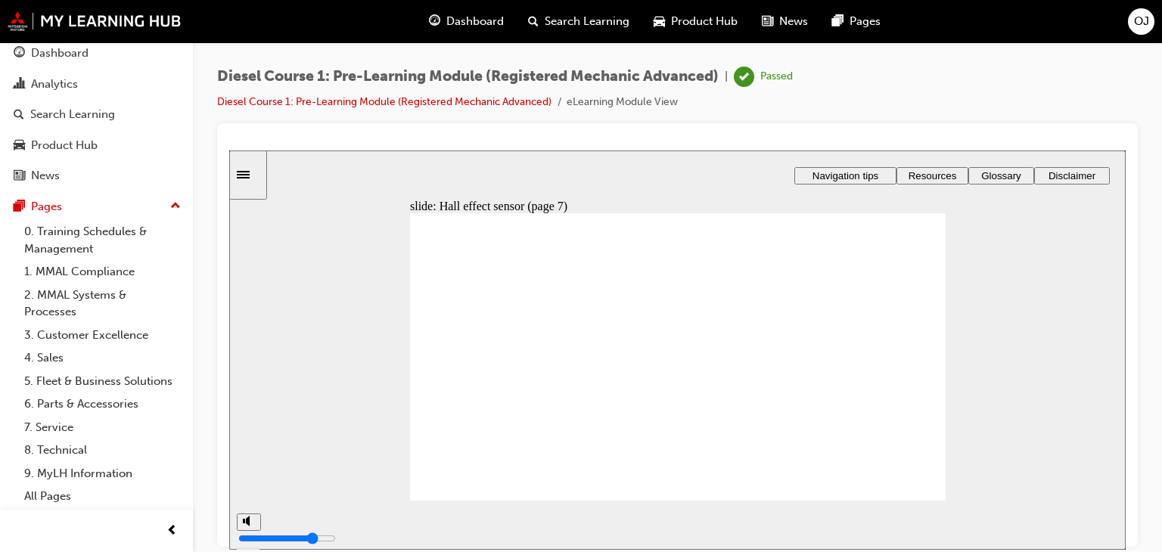
drag, startPoint x: 830, startPoint y: 465, endPoint x: 748, endPoint y: 465, distance: 81.7
type input "36"
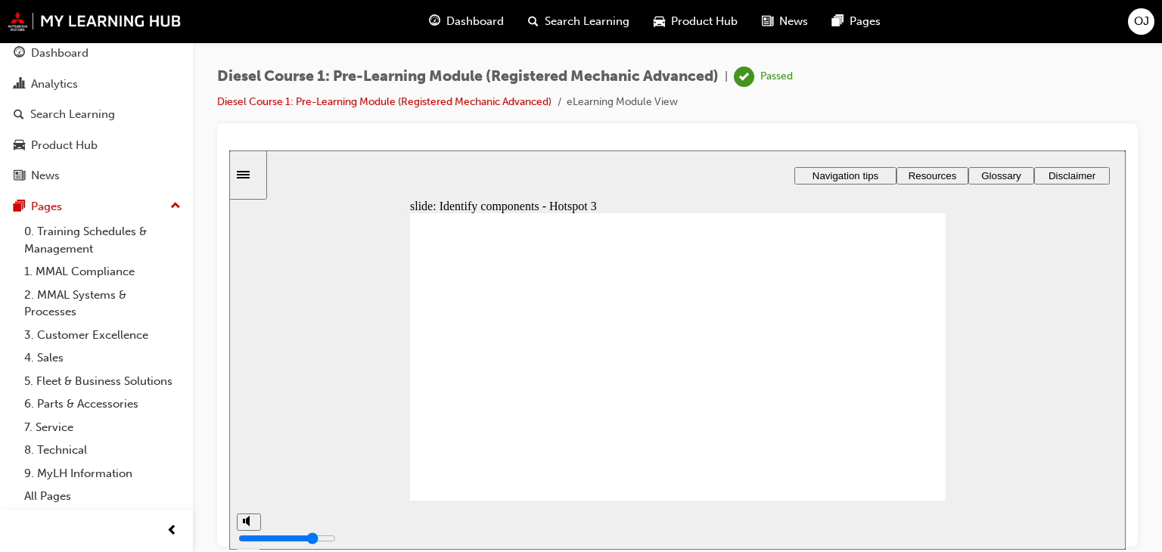
type input "39"
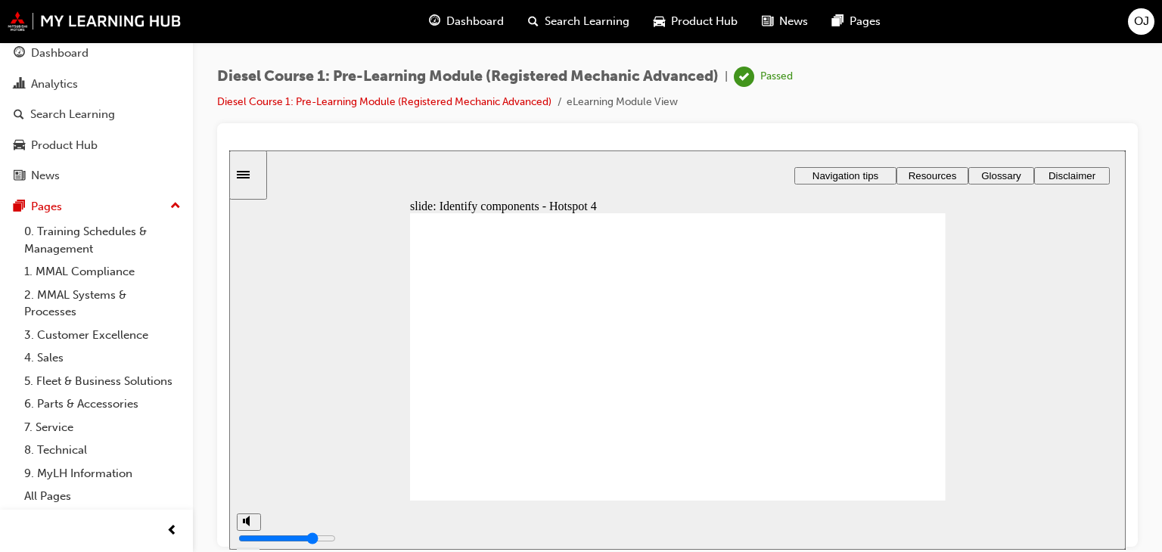
type input "41"
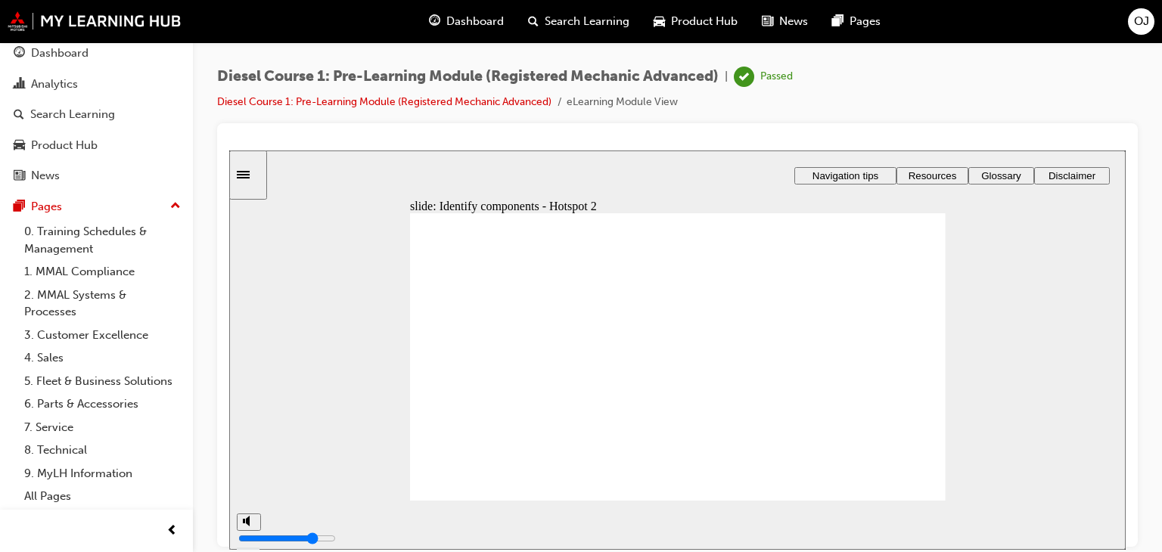
type input "43"
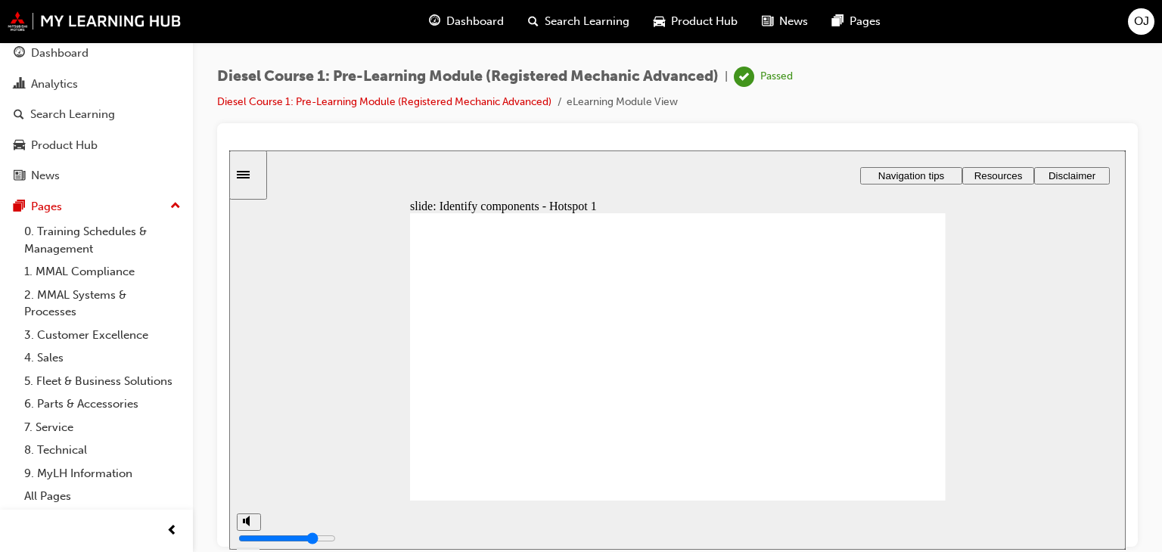
type input "50"
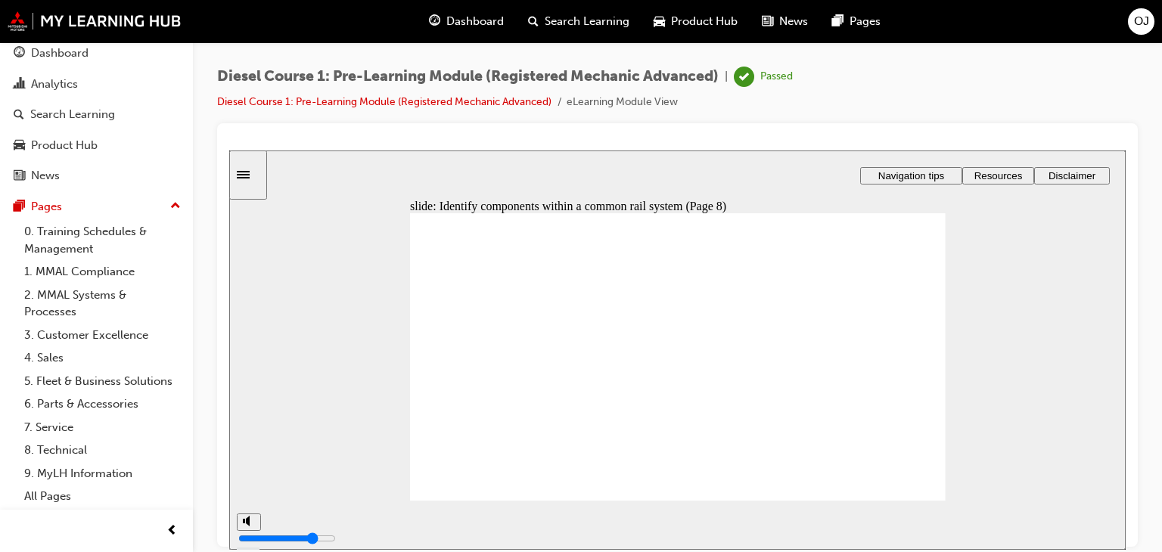
type input "54"
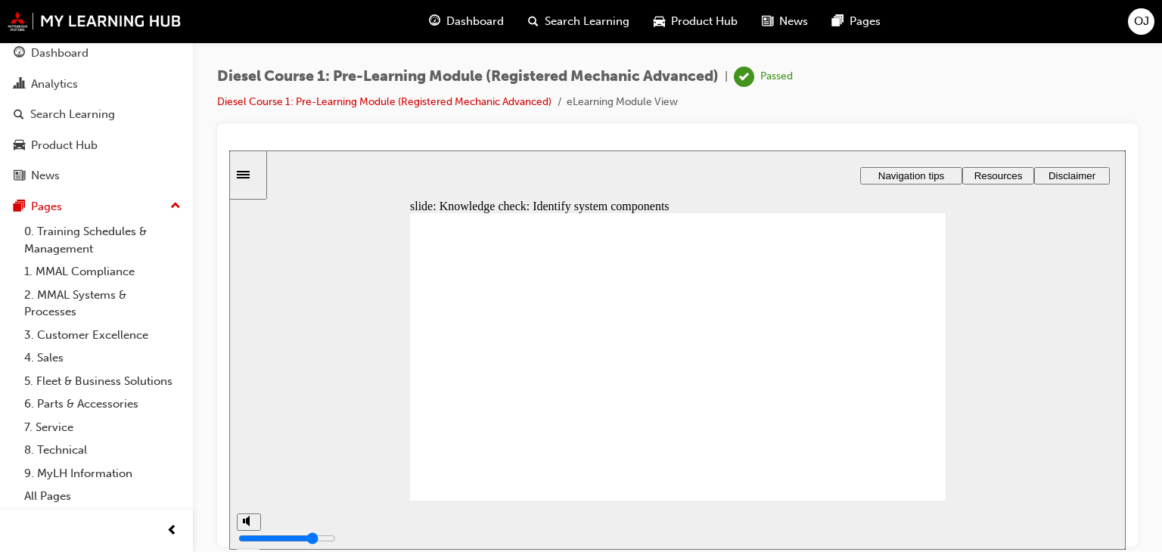
drag, startPoint x: 665, startPoint y: 325, endPoint x: 496, endPoint y: 336, distance: 169.1
drag, startPoint x: 764, startPoint y: 381, endPoint x: 484, endPoint y: 356, distance: 281.1
drag, startPoint x: 759, startPoint y: 417, endPoint x: 602, endPoint y: 337, distance: 176.3
drag, startPoint x: 757, startPoint y: 356, endPoint x: 486, endPoint y: 391, distance: 273.9
drag, startPoint x: 878, startPoint y: 388, endPoint x: 502, endPoint y: 412, distance: 377.6
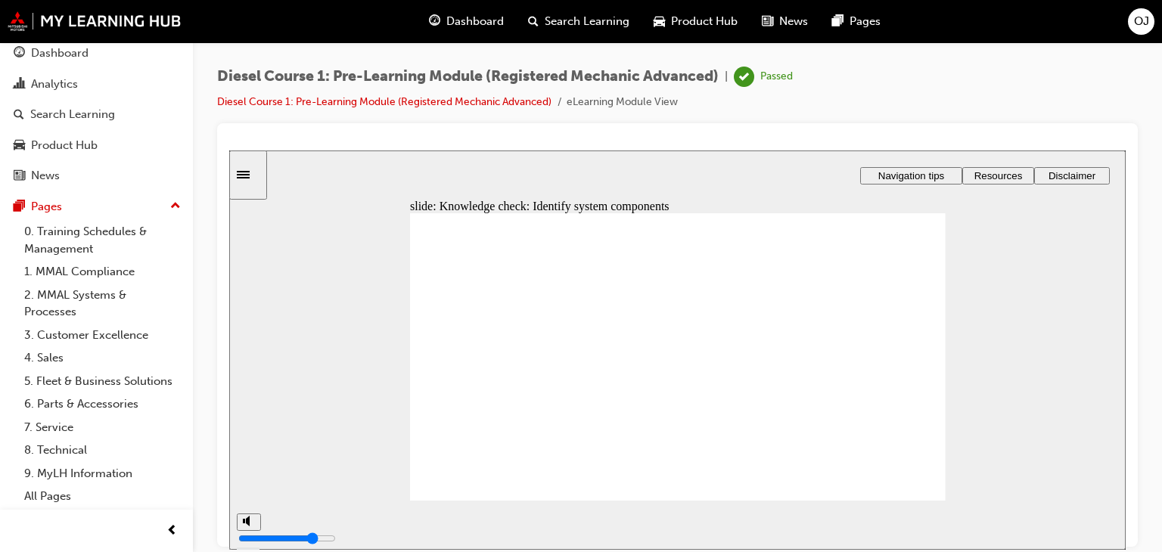
drag, startPoint x: 854, startPoint y: 326, endPoint x: 606, endPoint y: 369, distance: 251.8
drag, startPoint x: 863, startPoint y: 356, endPoint x: 629, endPoint y: 393, distance: 236.6
drag, startPoint x: 861, startPoint y: 415, endPoint x: 658, endPoint y: 438, distance: 204.1
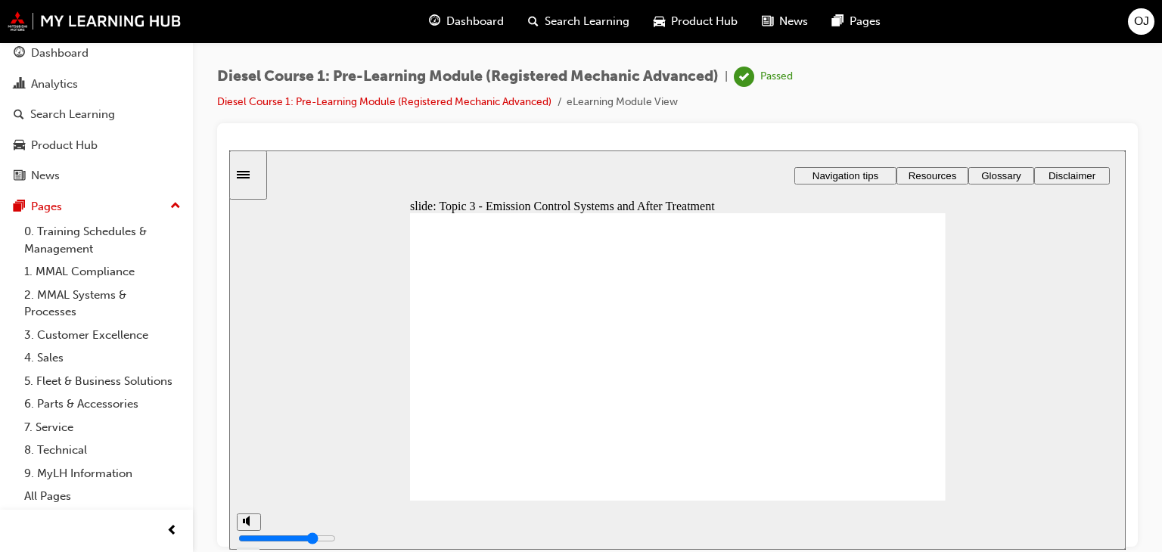
type input "68"
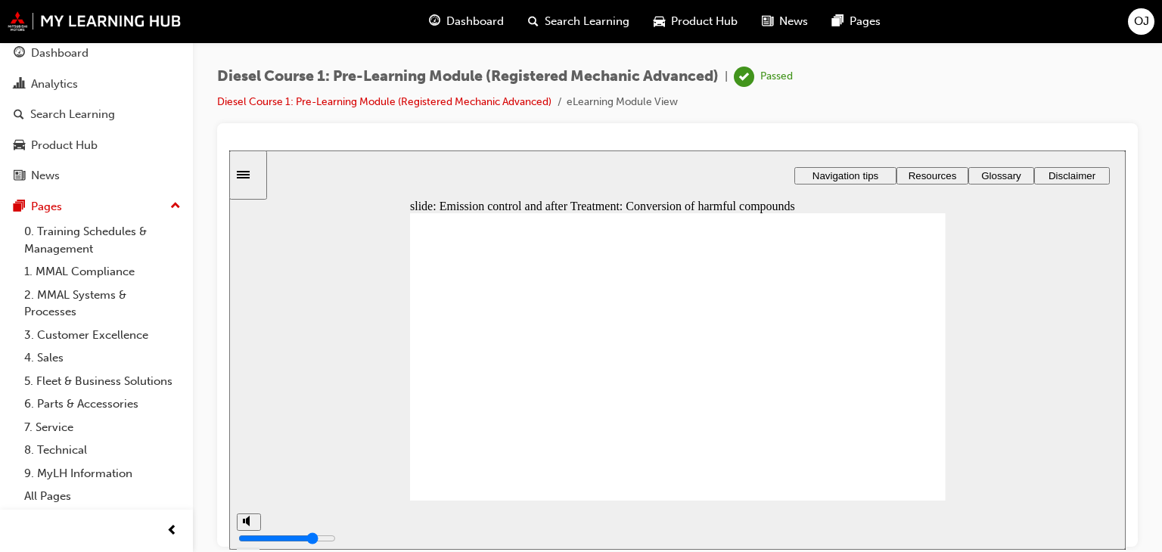
type input "74"
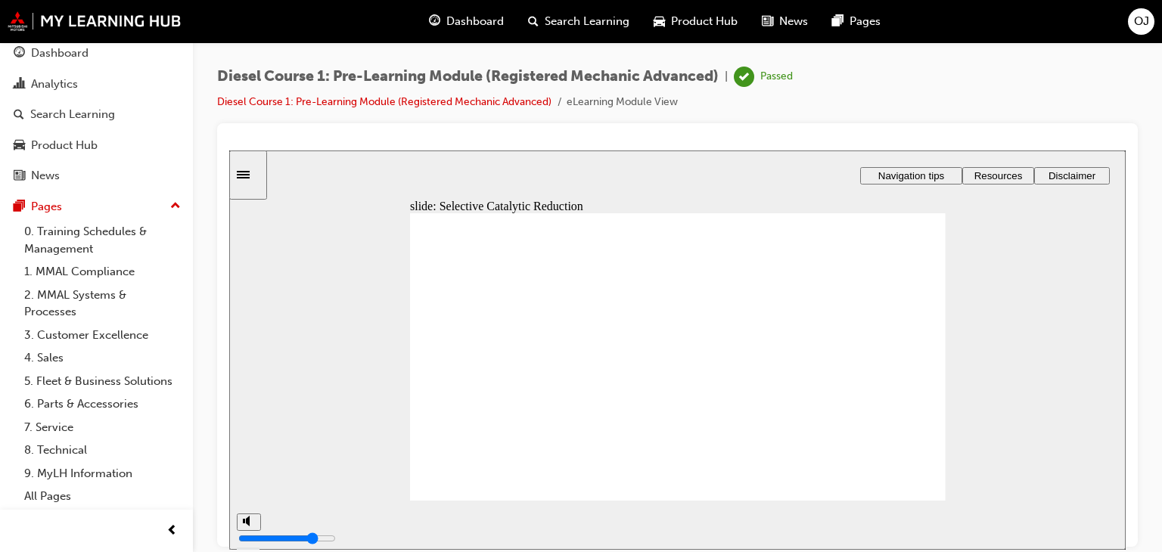
drag, startPoint x: 821, startPoint y: 359, endPoint x: 763, endPoint y: 396, distance: 69.1
drag, startPoint x: 851, startPoint y: 350, endPoint x: 738, endPoint y: 348, distance: 112.8
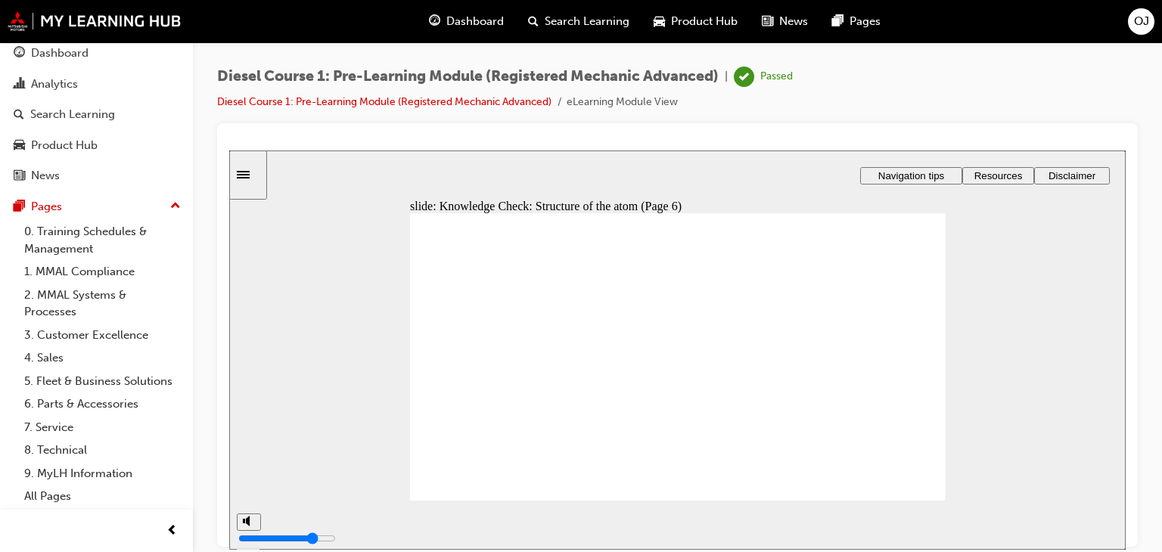
drag, startPoint x: 841, startPoint y: 316, endPoint x: 731, endPoint y: 312, distance: 109.8
type input "80"
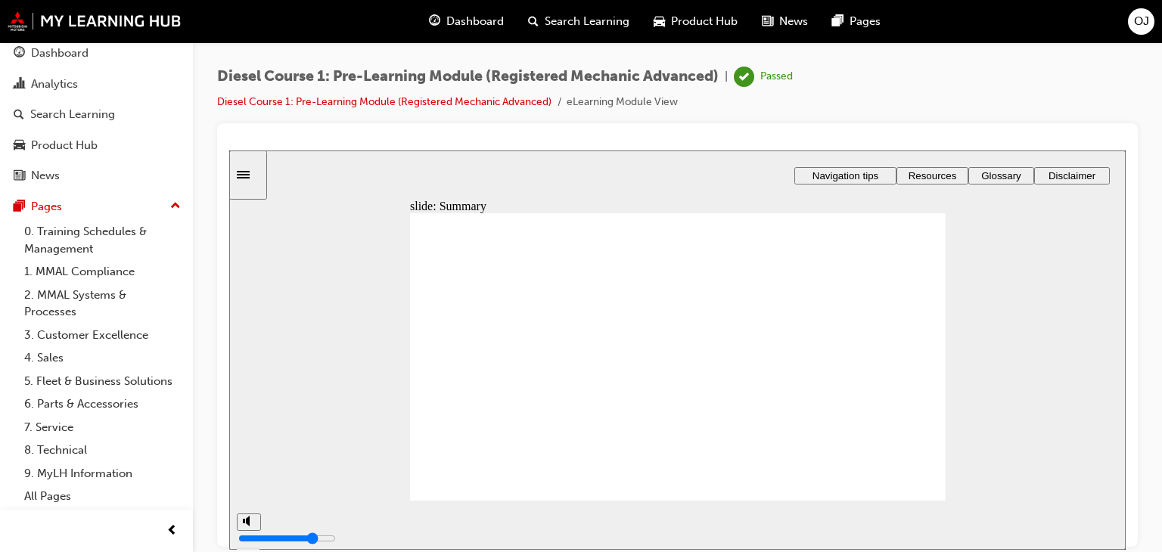
radio input "false"
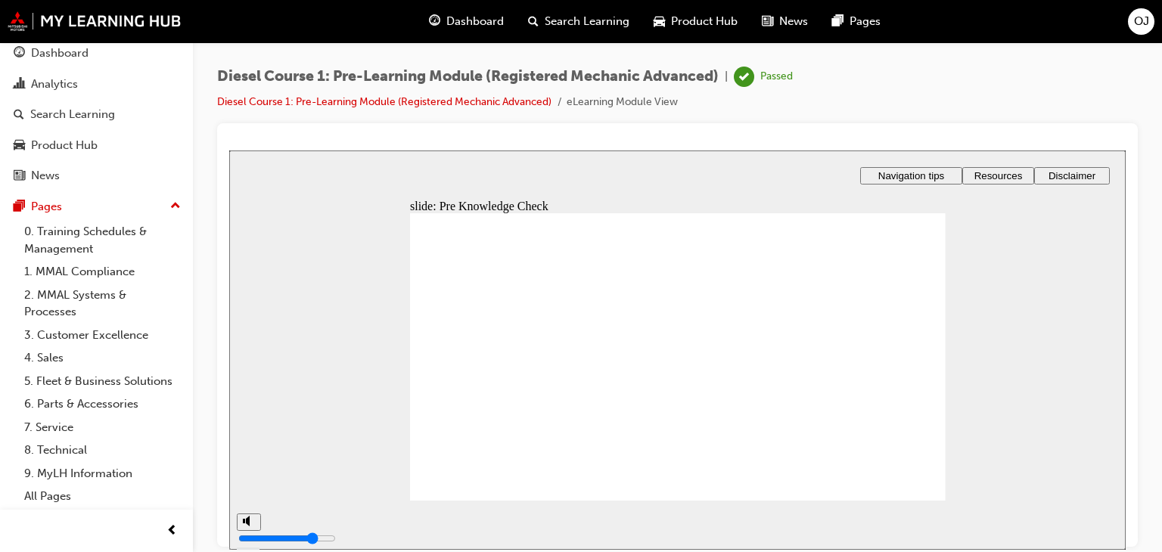
radio input "false"
radio input "true"
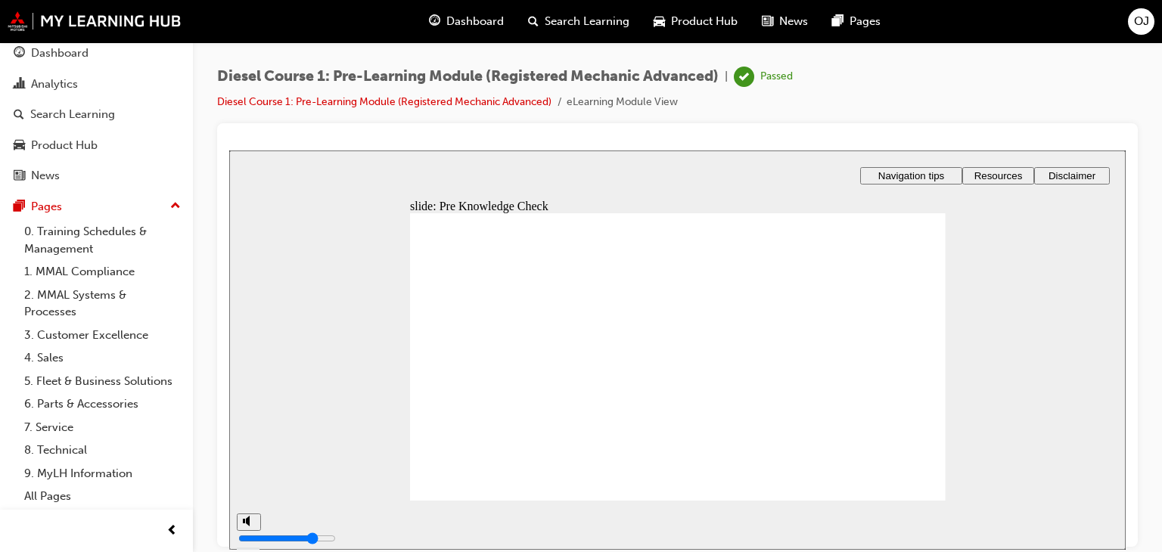
radio input "true"
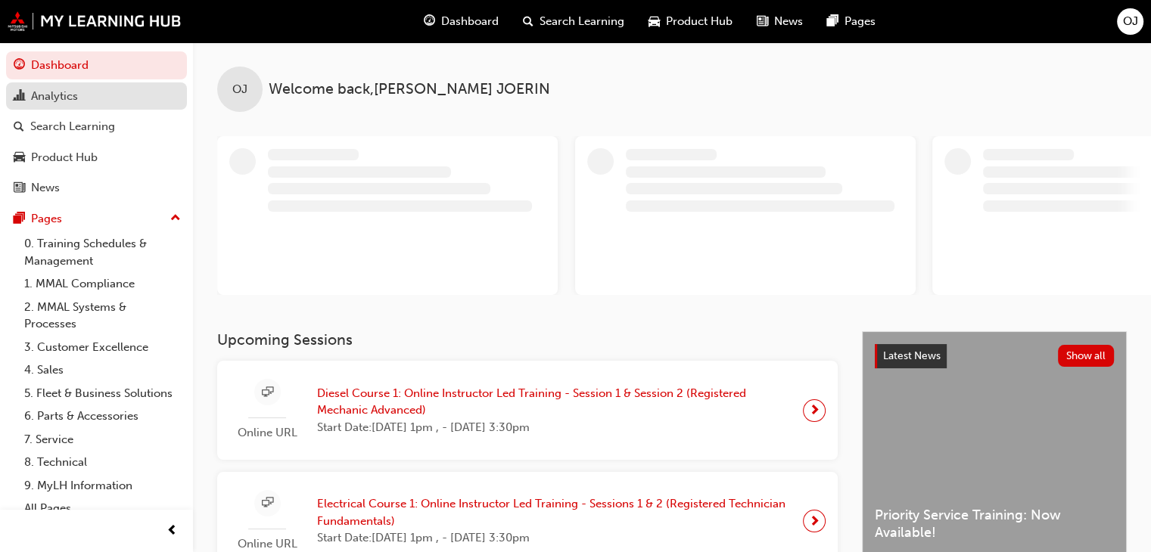
click at [98, 107] on link "Analytics" at bounding box center [96, 96] width 181 height 28
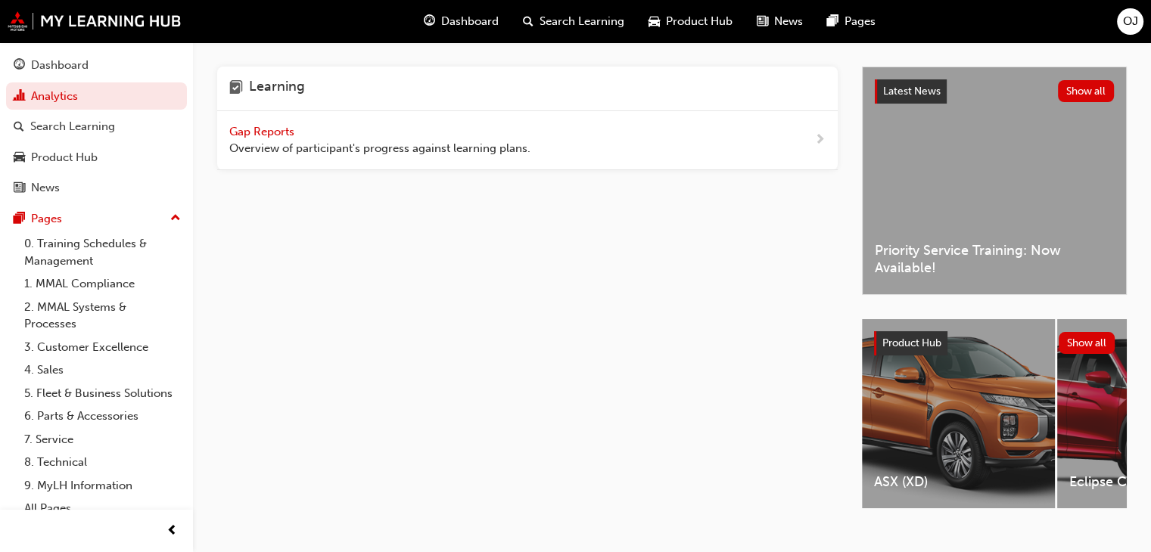
click at [446, 155] on span "Overview of participant's progress against learning plans." at bounding box center [379, 148] width 301 height 17
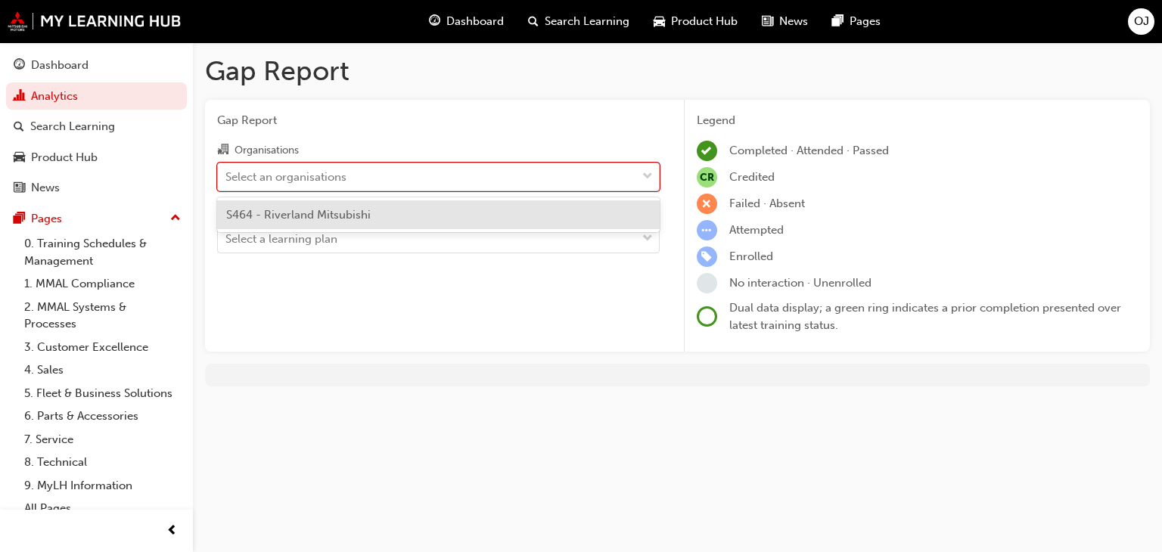
drag, startPoint x: 363, startPoint y: 182, endPoint x: 362, endPoint y: 190, distance: 7.6
click at [363, 182] on div "Select an organisations" at bounding box center [427, 176] width 418 height 26
click at [227, 182] on input "Organisations option S464 - Riverland Mitsubishi focused, 1 of 1. 1 result avai…" at bounding box center [226, 175] width 2 height 13
click at [354, 213] on span "S464 - Riverland Mitsubishi" at bounding box center [298, 215] width 145 height 14
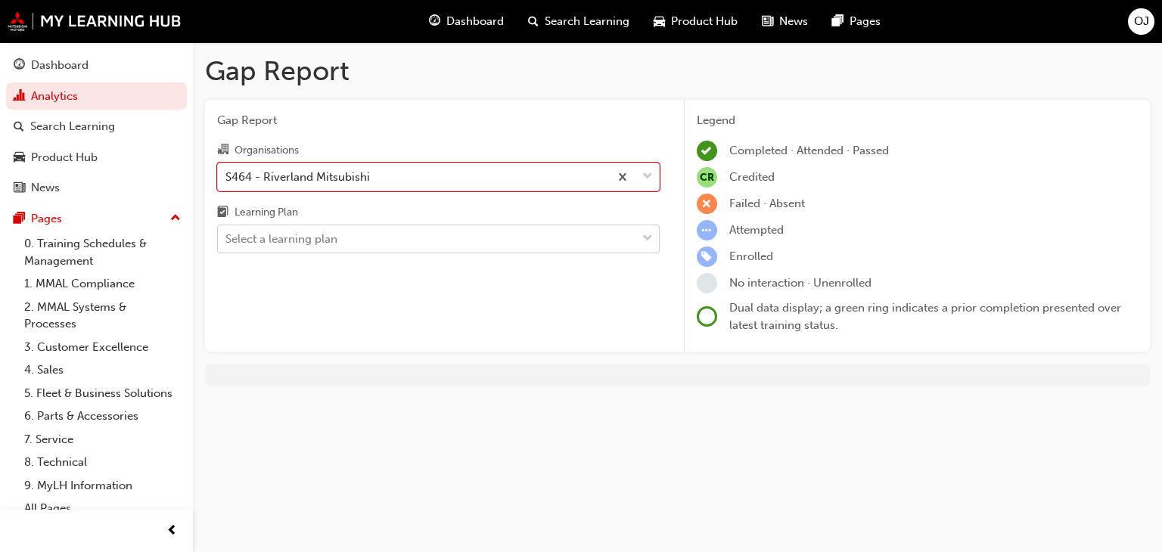
click at [369, 246] on div "Select a learning plan" at bounding box center [427, 239] width 418 height 26
click at [227, 245] on input "Learning Plan Select a learning plan" at bounding box center [226, 238] width 2 height 13
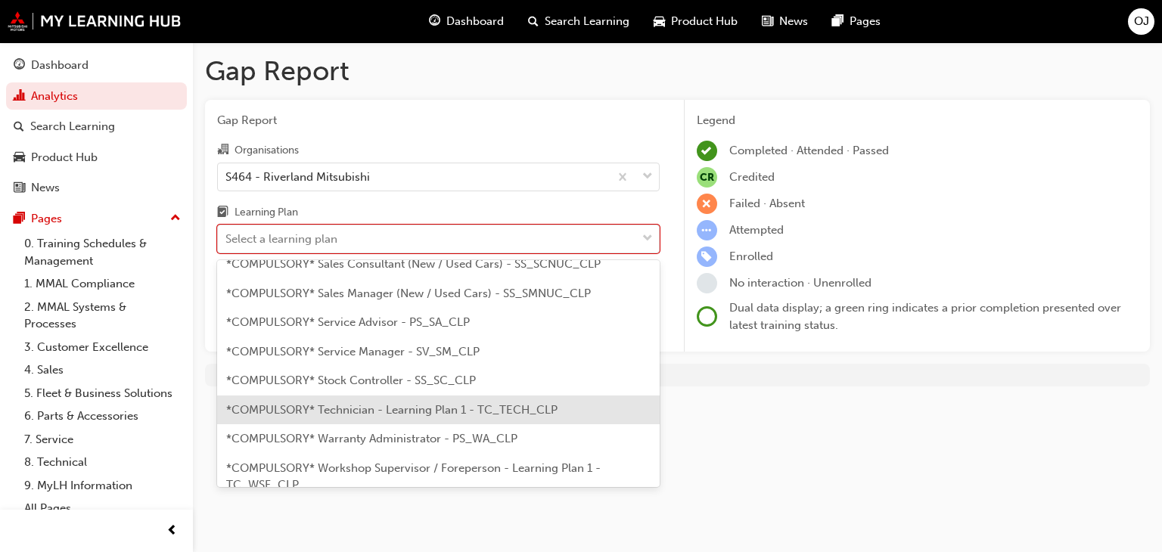
scroll to position [605, 0]
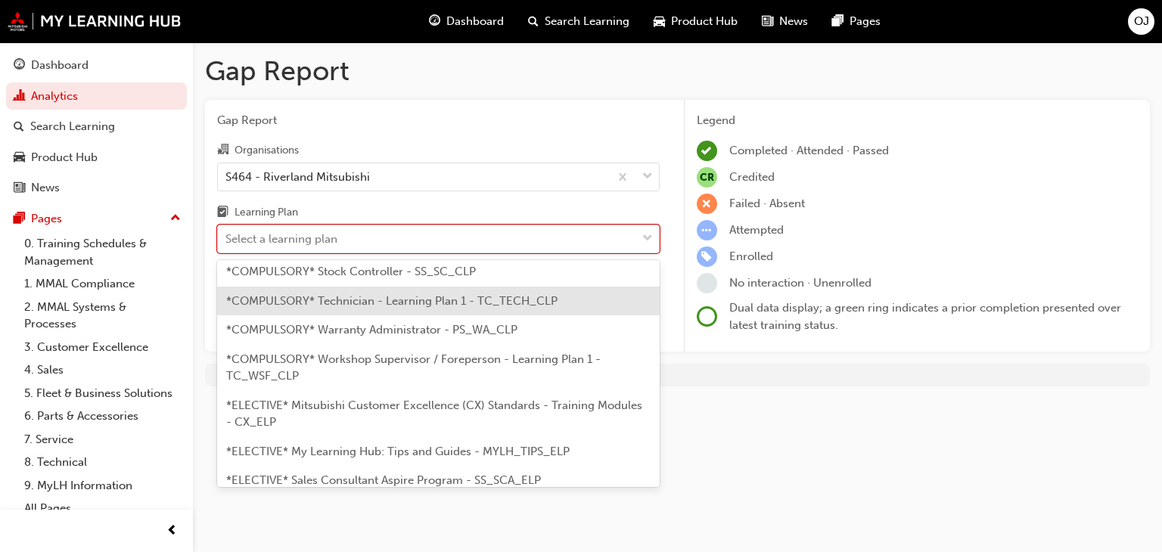
click at [462, 294] on span "*COMPULSORY* Technician - Learning Plan 1 - TC_TECH_CLP" at bounding box center [391, 301] width 331 height 14
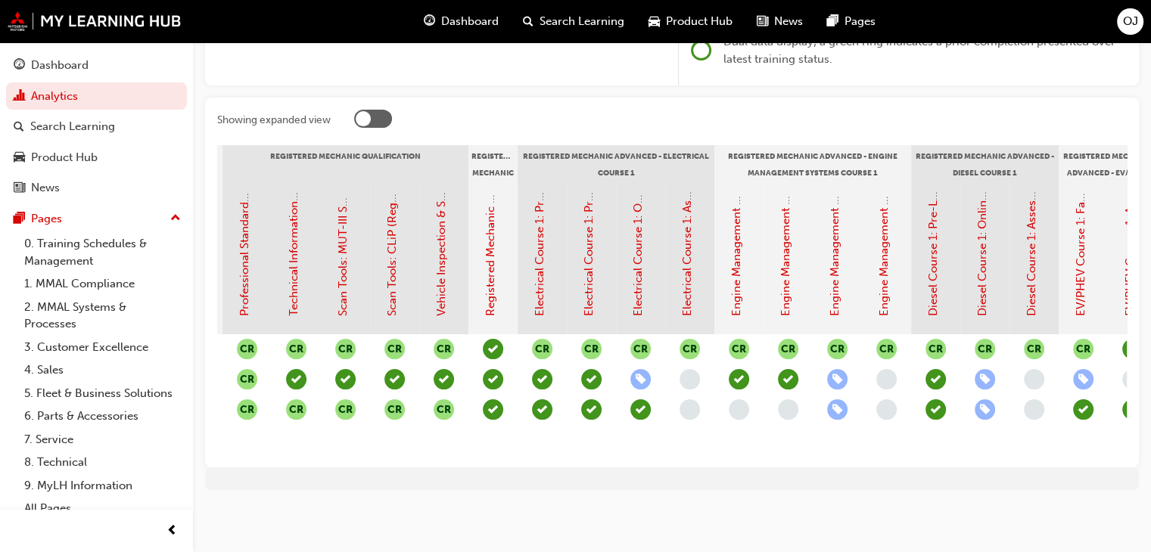
scroll to position [0, 812]
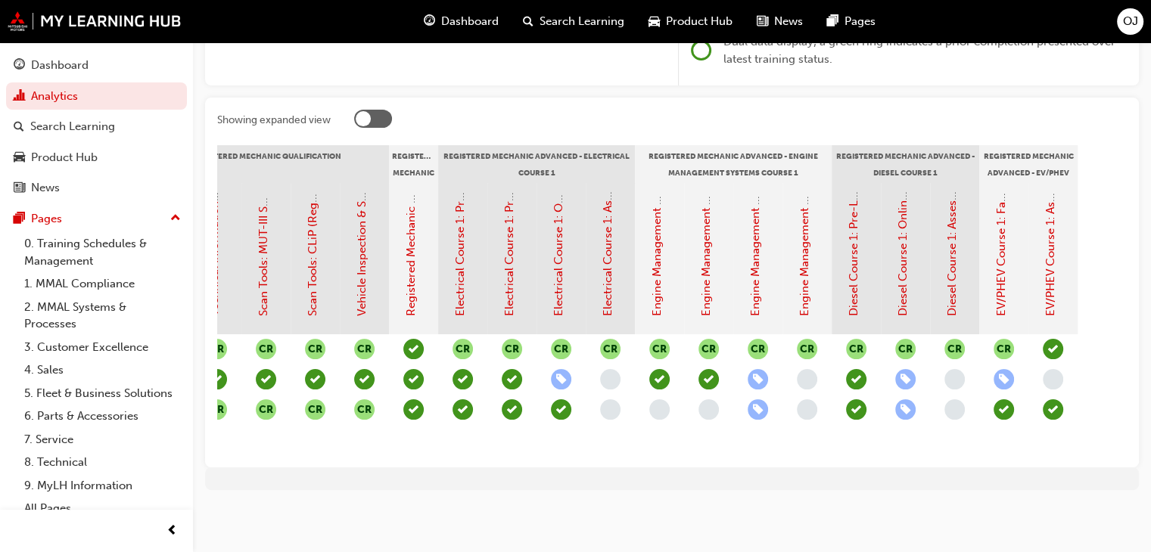
click at [369, 111] on div at bounding box center [363, 118] width 15 height 15
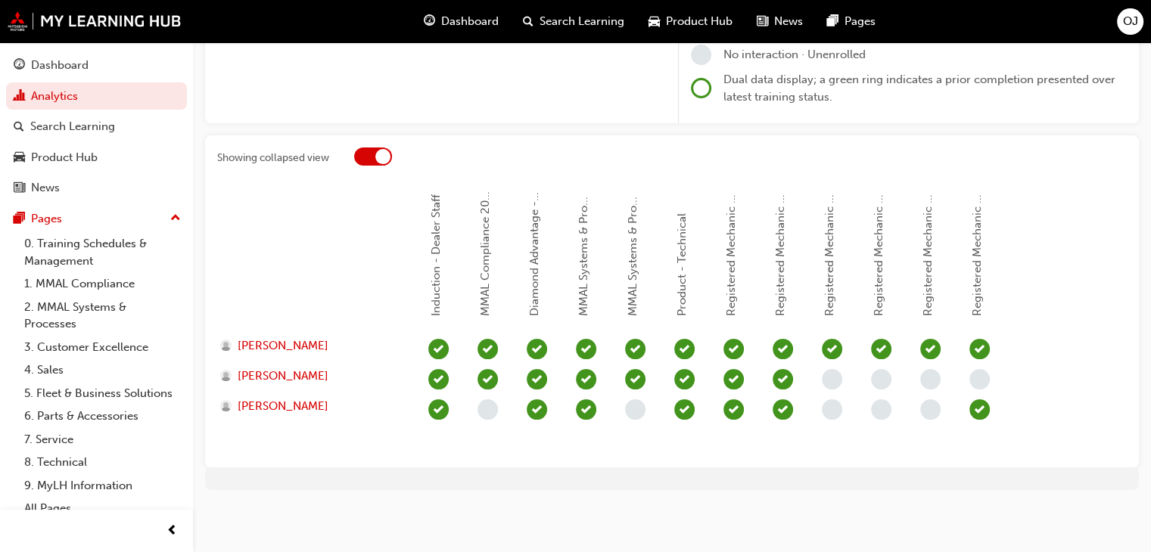
scroll to position [228, 0]
click at [376, 155] on div at bounding box center [382, 157] width 15 height 15
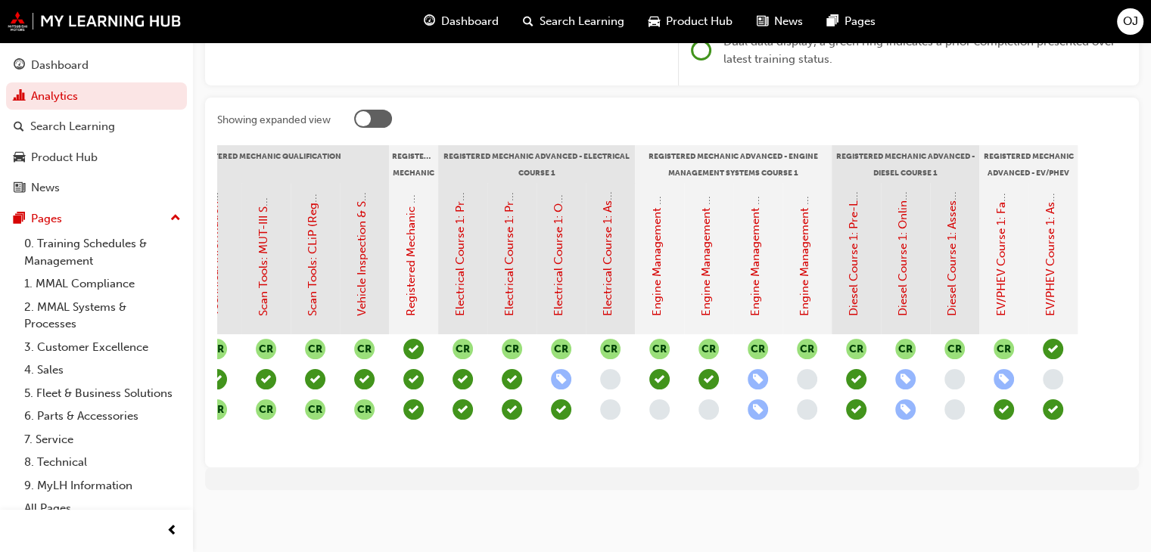
scroll to position [278, 0]
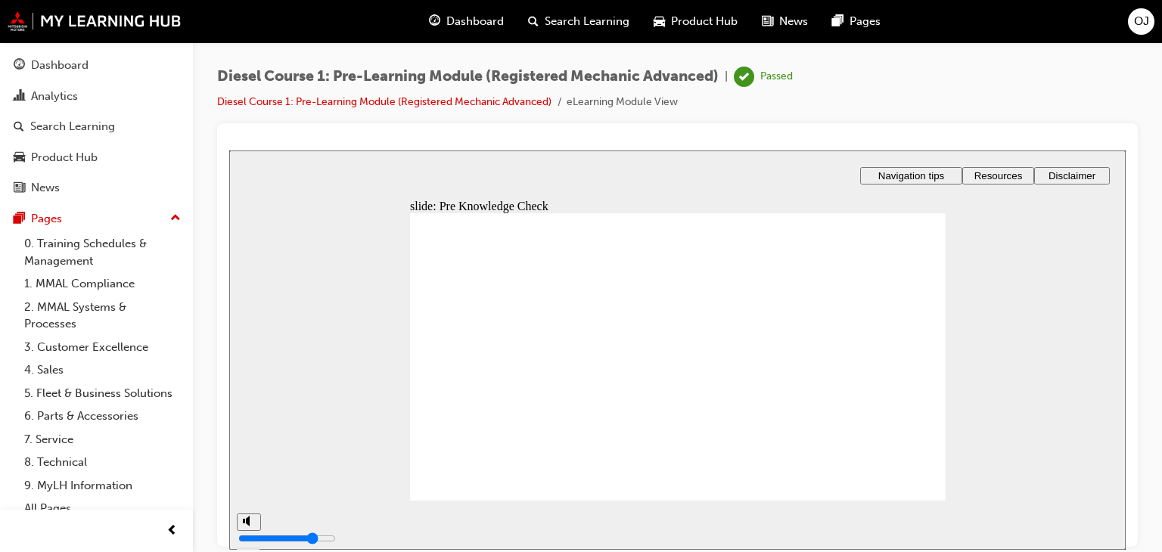
scroll to position [20, 0]
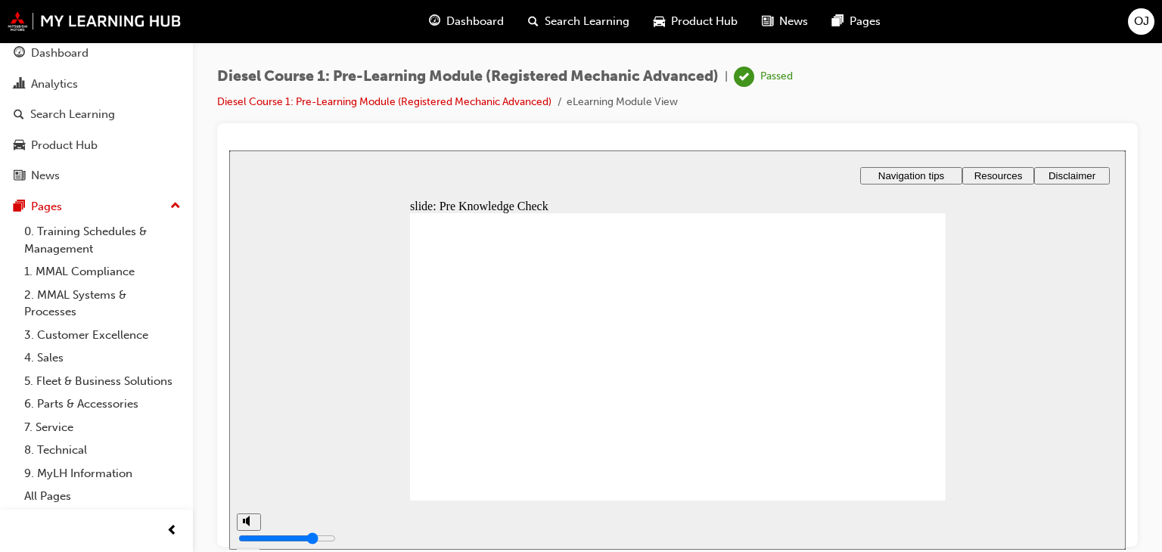
radio input "true"
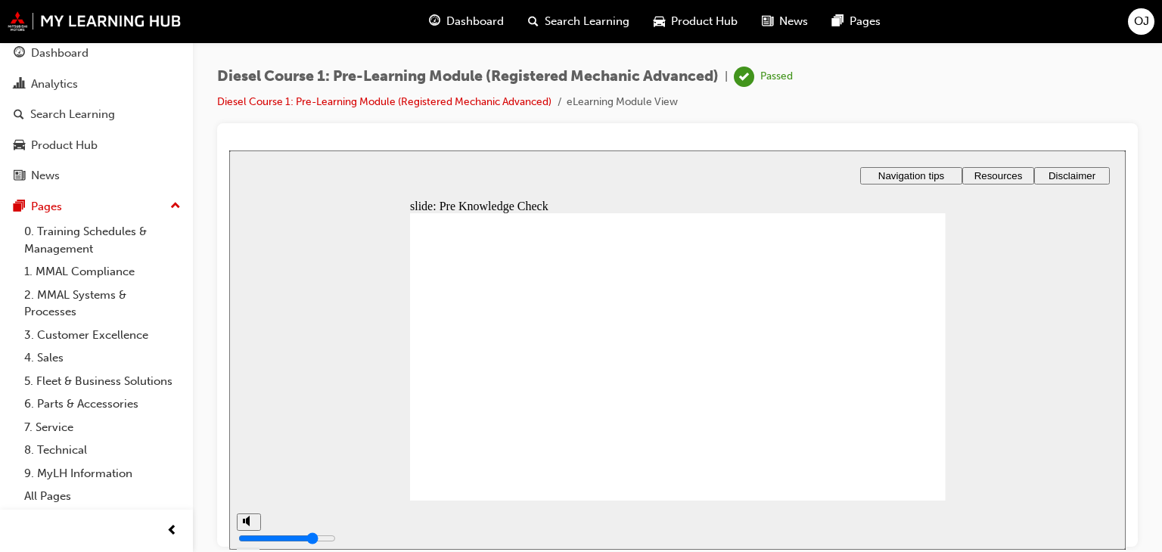
drag, startPoint x: 547, startPoint y: 342, endPoint x: 518, endPoint y: 335, distance: 29.5
radio input "true"
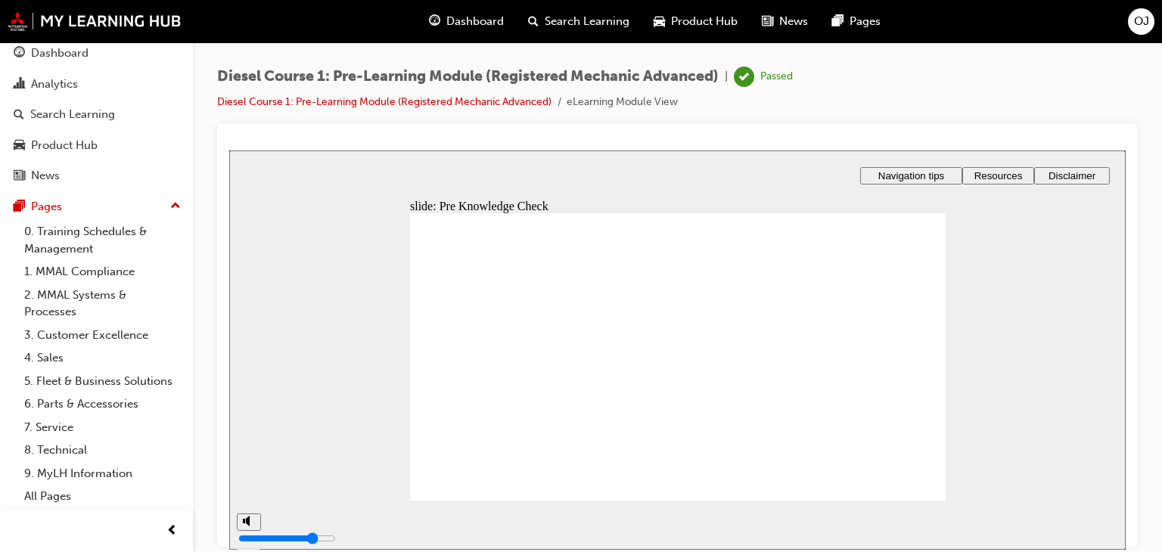
radio input "true"
type input "92"
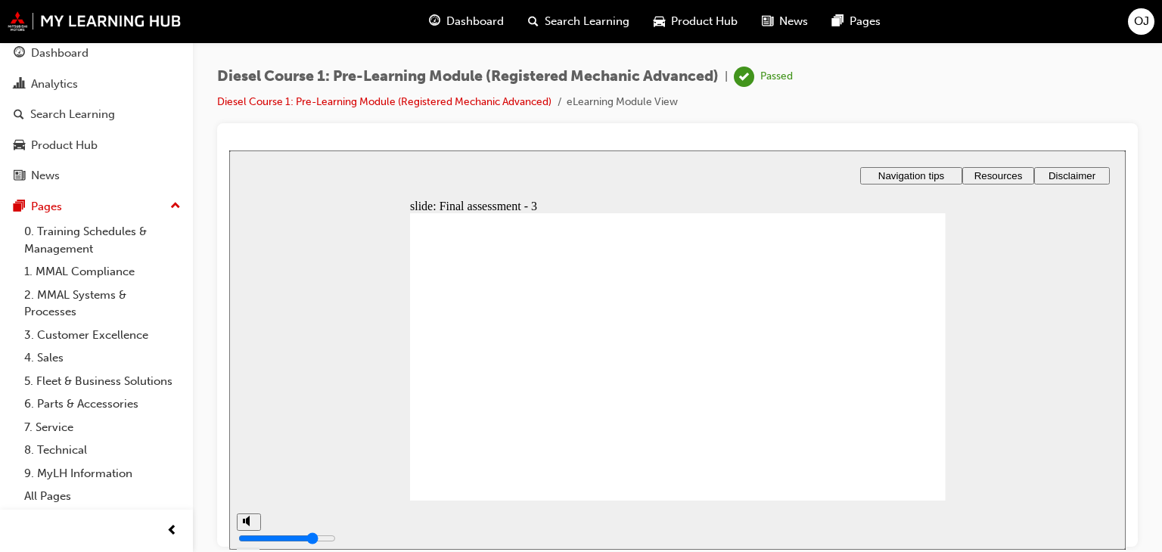
checkbox input "true"
checkbox input "false"
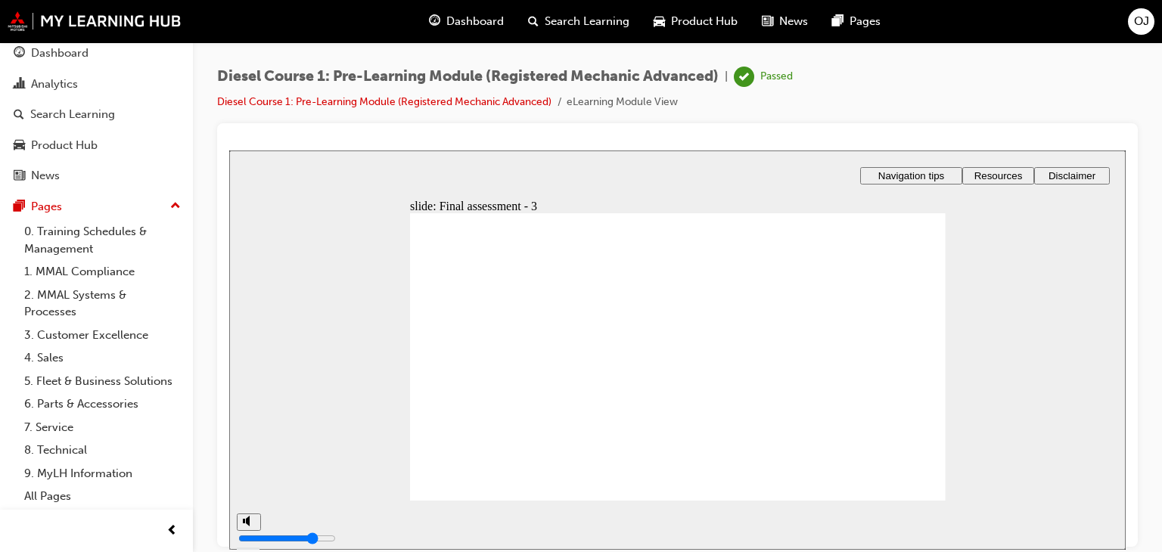
checkbox input "true"
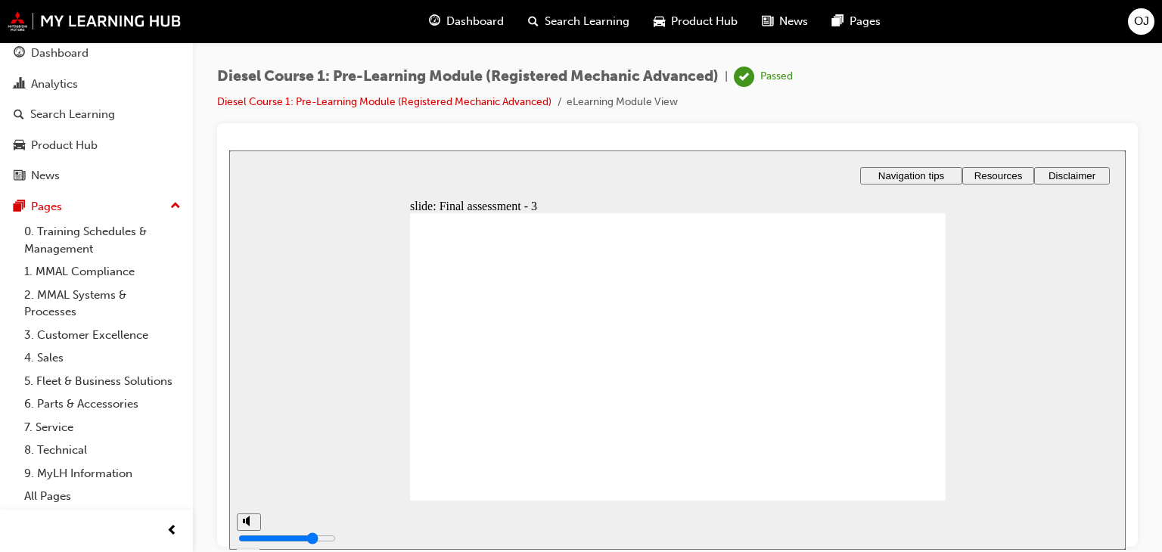
radio input "true"
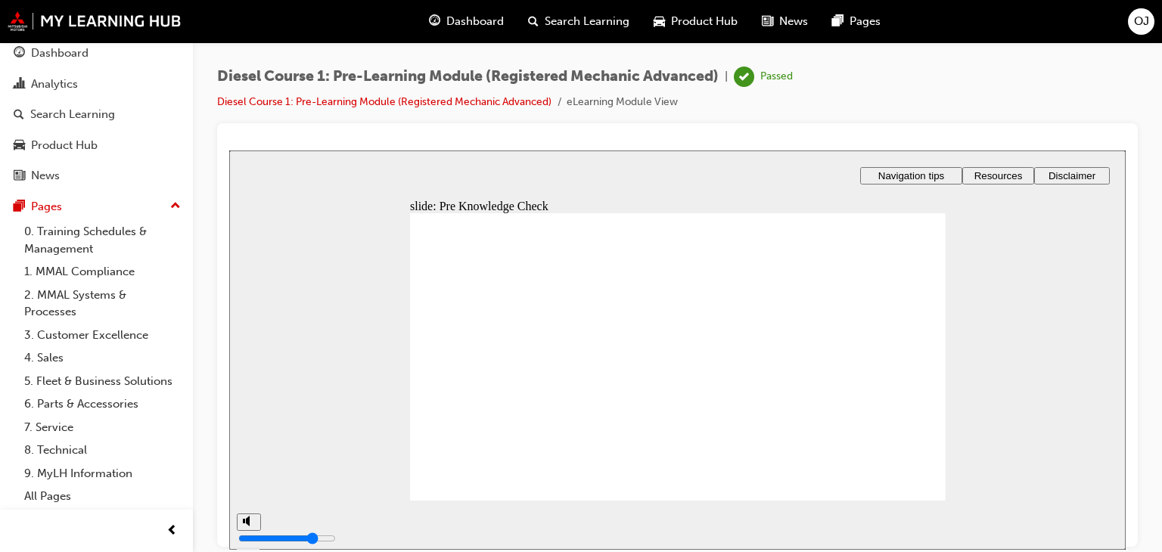
radio input "true"
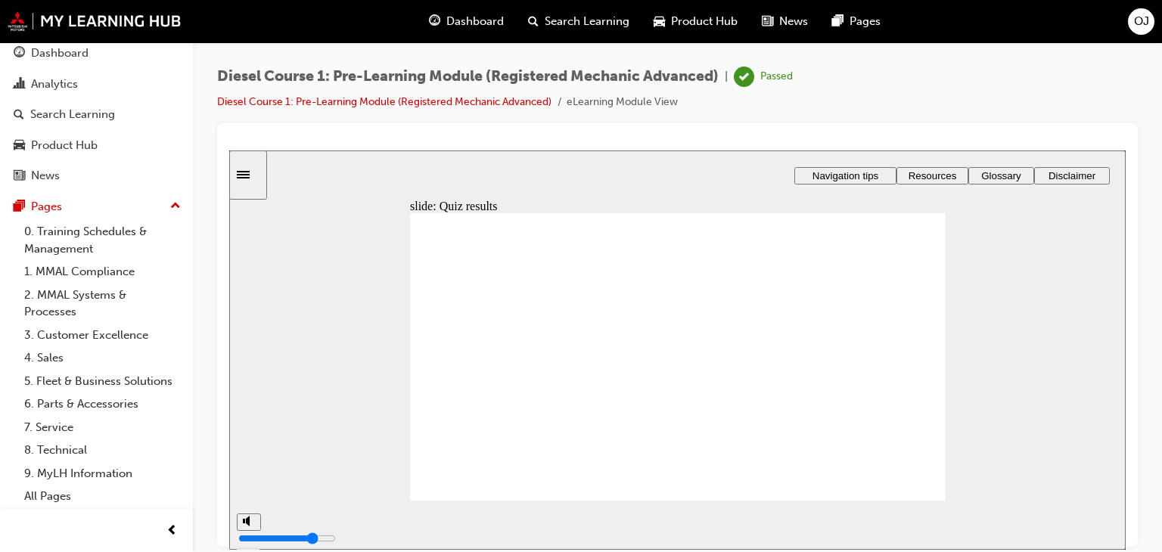
type input "99"
